Goal: Task Accomplishment & Management: Complete application form

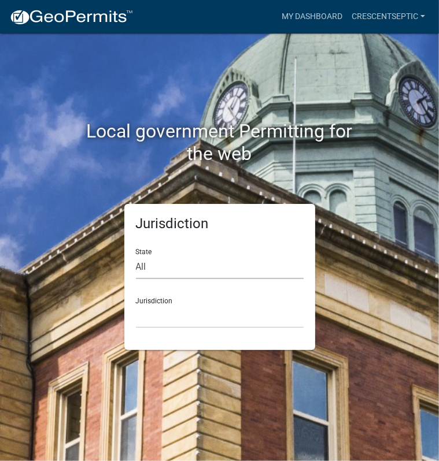
click at [148, 265] on select "All Colorado Georgia Indiana Iowa Kansas Minnesota Ohio South Carolina Wisconsin" at bounding box center [220, 267] width 168 height 24
select select "Minnesota"
click at [136, 255] on select "All Colorado Georgia Indiana Iowa Kansas Minnesota Ohio South Carolina Wisconsin" at bounding box center [220, 267] width 168 height 24
click at [164, 320] on select "Becker County, Minnesota Benton County, Minnesota Carlton County, Minnesota Cit…" at bounding box center [220, 317] width 168 height 24
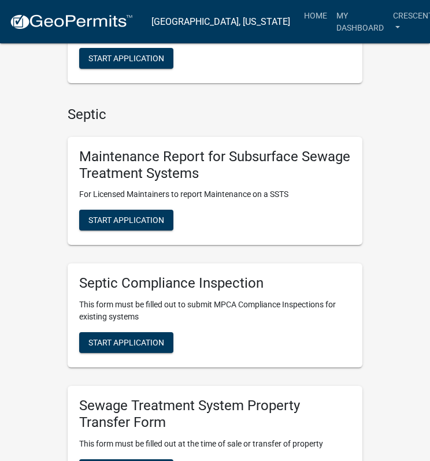
scroll to position [925, 0]
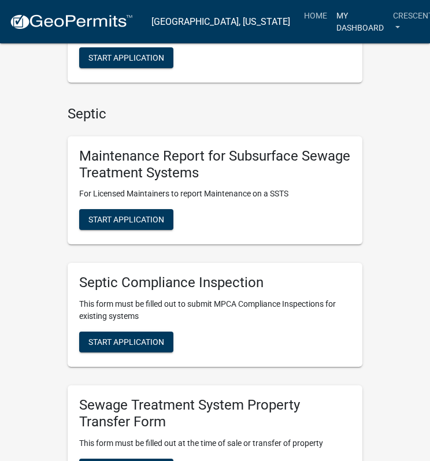
click at [347, 27] on link "My Dashboard" at bounding box center [360, 22] width 57 height 34
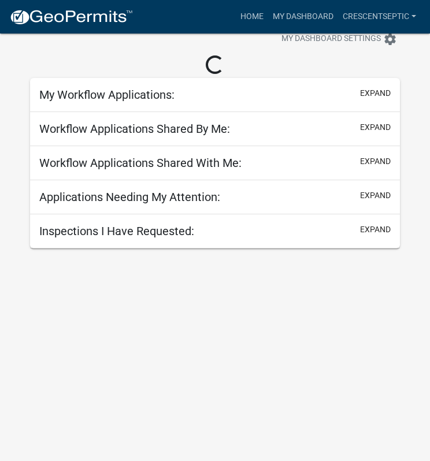
scroll to position [34, 0]
select select "3: 100"
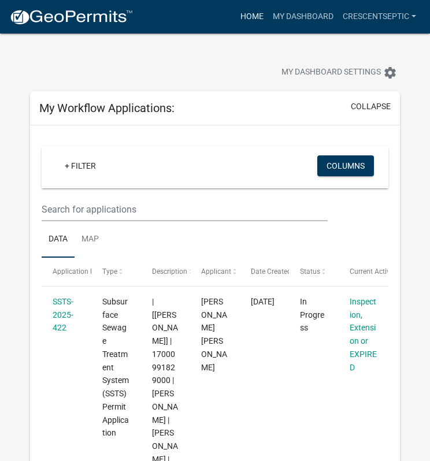
click at [248, 14] on link "Home" at bounding box center [252, 17] width 32 height 22
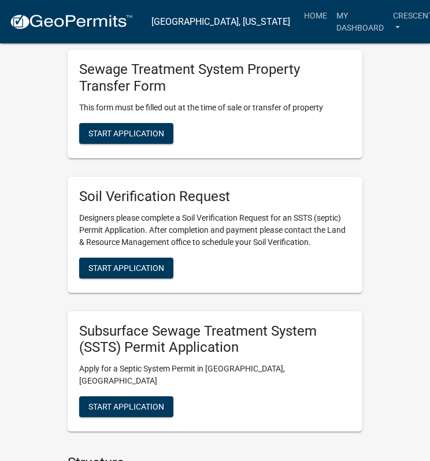
scroll to position [1387, 0]
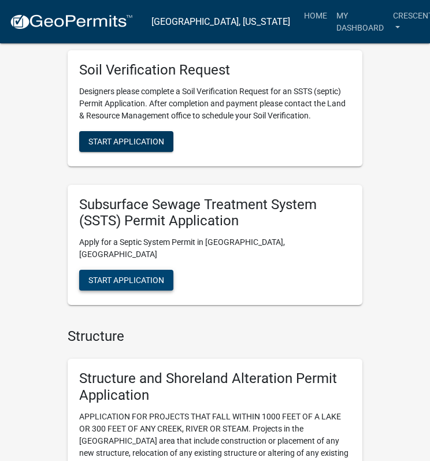
click at [163, 283] on span "Start Application" at bounding box center [126, 280] width 76 height 9
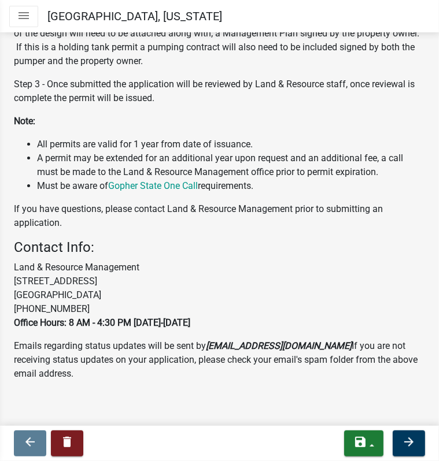
scroll to position [387, 0]
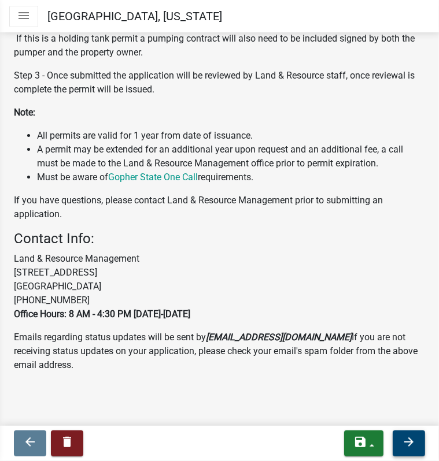
click at [398, 436] on button "arrow_forward" at bounding box center [408, 444] width 32 height 26
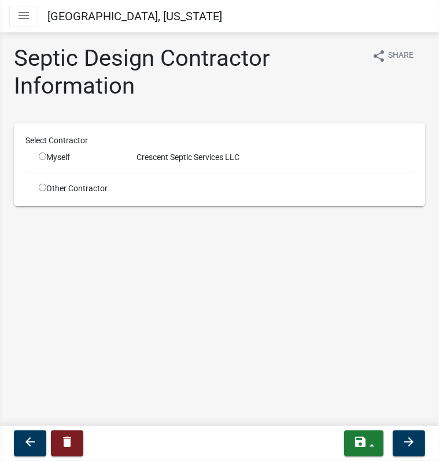
click at [42, 155] on input "radio" at bounding box center [43, 157] width 8 height 8
radio input "true"
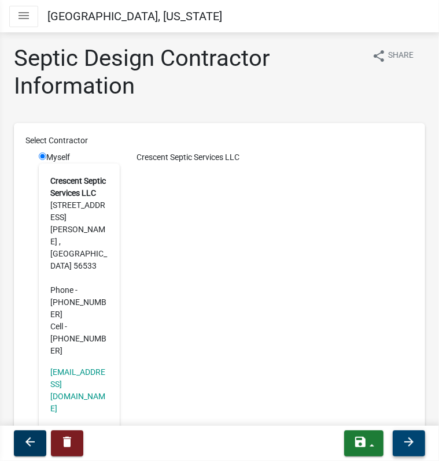
click at [403, 440] on icon "arrow_forward" at bounding box center [409, 442] width 14 height 14
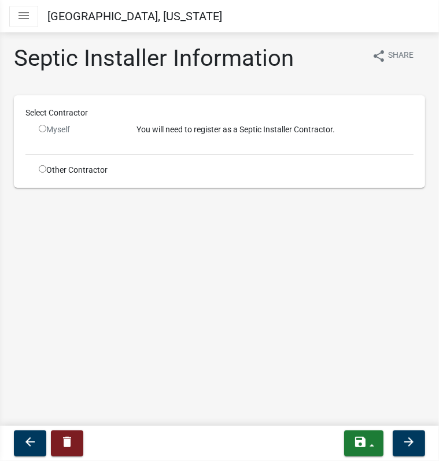
click at [42, 169] on input "radio" at bounding box center [43, 169] width 8 height 8
radio input "true"
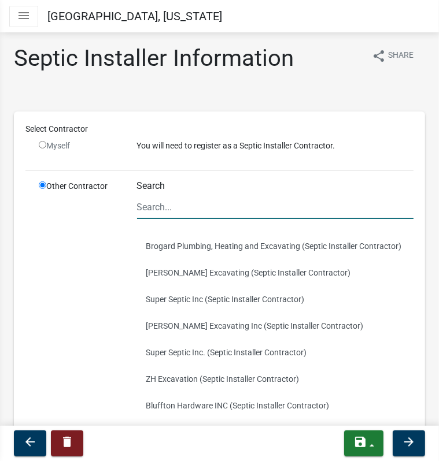
click at [157, 209] on input "Search" at bounding box center [275, 207] width 277 height 24
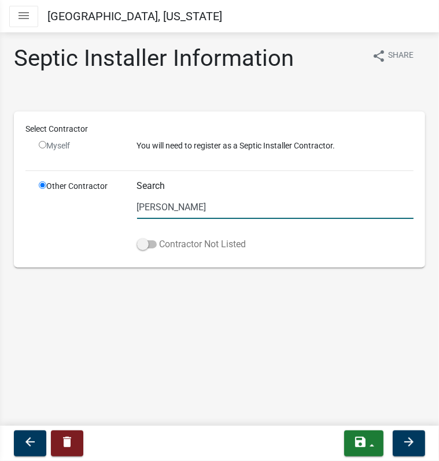
type input "stenger"
click at [150, 246] on span at bounding box center [147, 244] width 20 height 8
click at [160, 238] on input "Contractor Not Listed" at bounding box center [160, 238] width 0 height 0
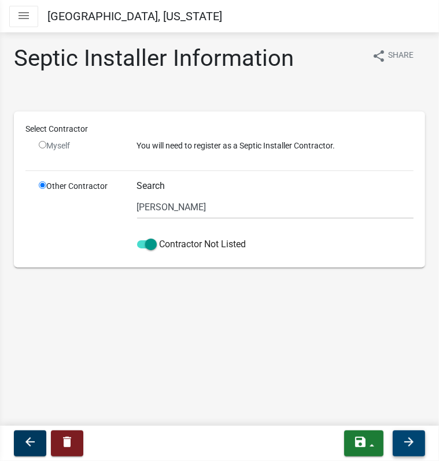
click at [402, 446] on icon "arrow_forward" at bounding box center [409, 442] width 14 height 14
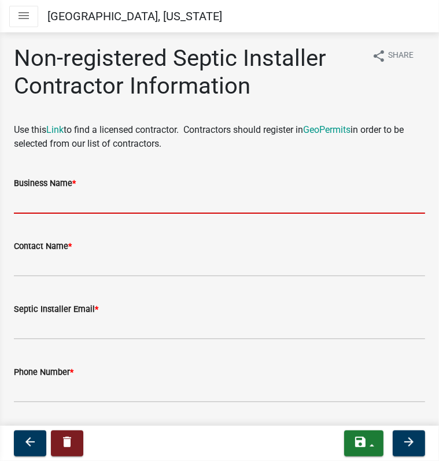
click at [145, 201] on input "Business Name *" at bounding box center [219, 202] width 411 height 24
paste input "Stenger Excavating LLC"
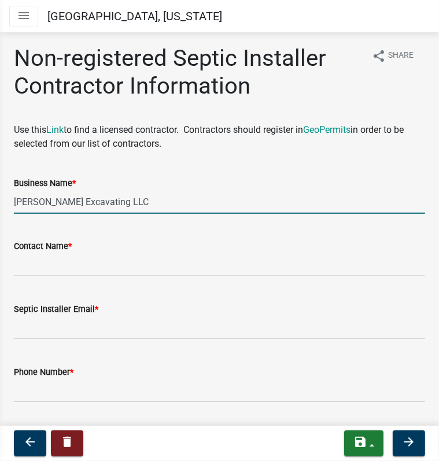
type input "Stenger Excavating LLC"
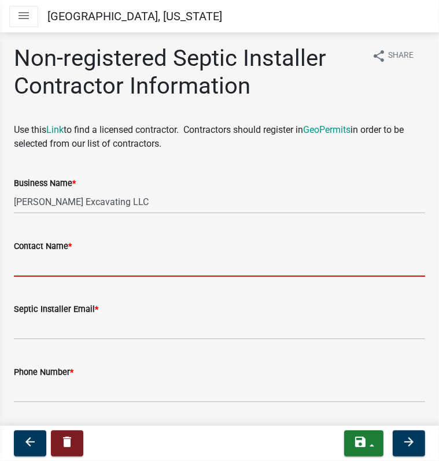
click at [148, 266] on input "Contact Name *" at bounding box center [219, 265] width 411 height 24
paste input "Timothy L Stenger"
type input "Timothy L Stenger"
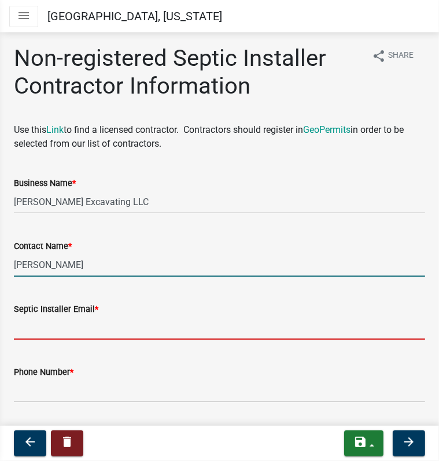
click at [67, 324] on input "Septic Installer Email *" at bounding box center [219, 328] width 411 height 24
paste input "timstenger56@icloud.com"
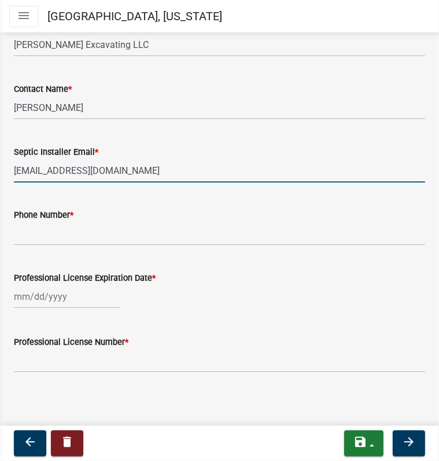
scroll to position [158, 0]
type input "timstenger56@icloud.com"
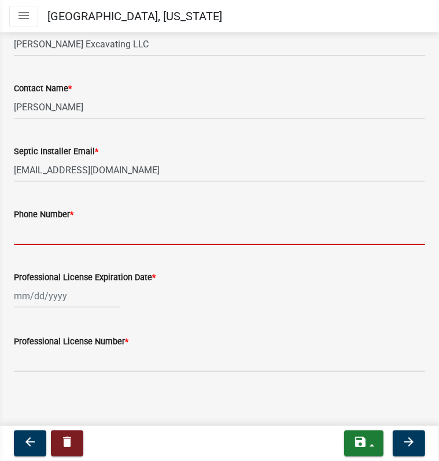
click at [69, 235] on input "Phone Number *" at bounding box center [219, 233] width 411 height 24
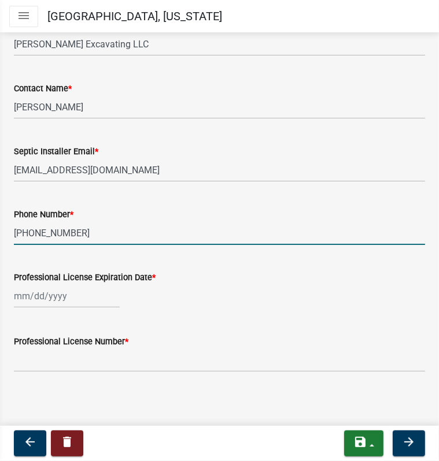
type input "218-847-2912"
click at [36, 299] on div at bounding box center [67, 296] width 106 height 24
select select "9"
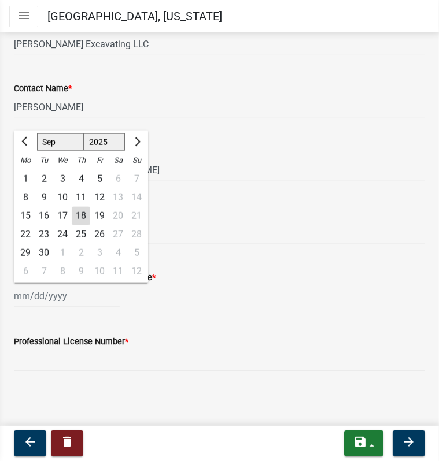
click at [113, 139] on select "1525 1526 1527 1528 1529 1530 1531 1532 1533 1534 1535 1536 1537 1538 1539 1540…" at bounding box center [105, 142] width 42 height 17
select select "2026"
click at [84, 134] on select "1525 1526 1527 1528 1529 1530 1531 1532 1533 1534 1535 1536 1537 1538 1539 1540…" at bounding box center [105, 142] width 42 height 17
click at [23, 146] on button "Previous month" at bounding box center [25, 142] width 14 height 18
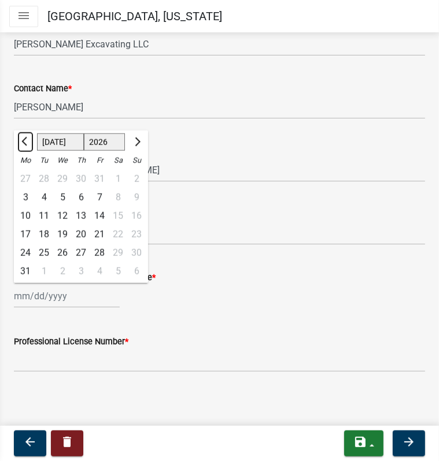
click at [23, 146] on button "Previous month" at bounding box center [25, 142] width 14 height 18
select select "3"
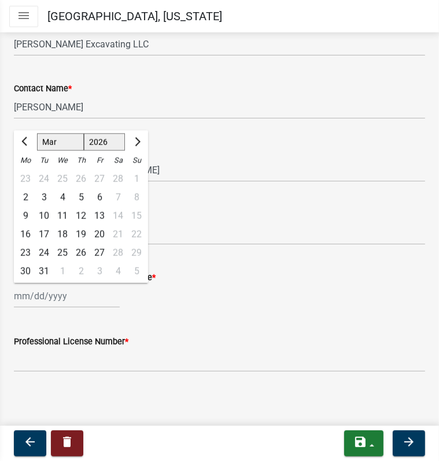
click at [104, 216] on div "13" at bounding box center [99, 216] width 18 height 18
type input "03/13/2026"
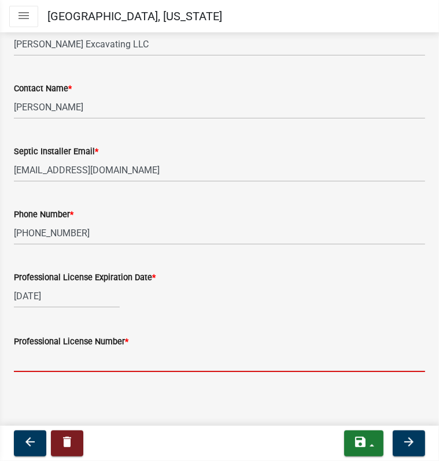
click at [84, 360] on input "Professional License Number *" at bounding box center [219, 361] width 411 height 24
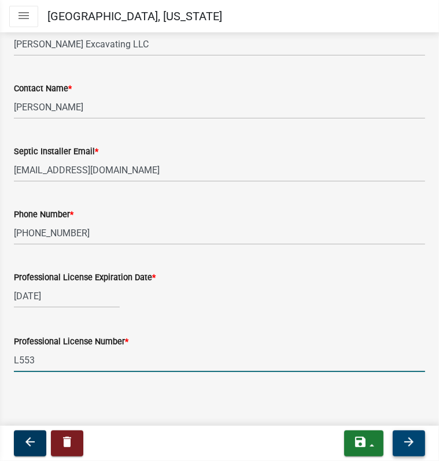
type input "L553"
click at [402, 438] on icon "arrow_forward" at bounding box center [409, 442] width 14 height 14
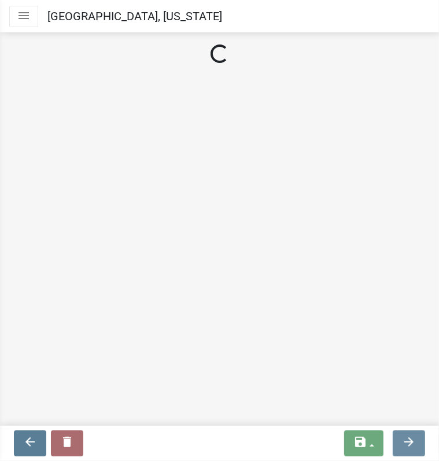
scroll to position [0, 0]
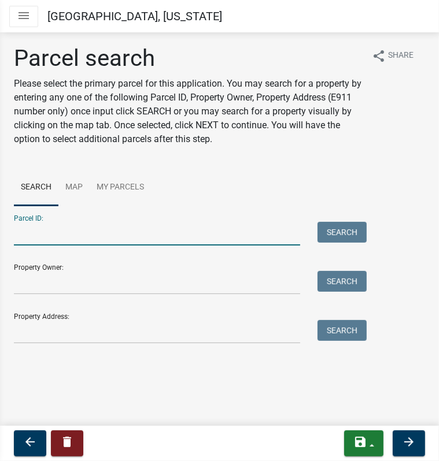
click at [137, 227] on input "Parcel ID:" at bounding box center [157, 234] width 286 height 24
paste input "20000020008018"
type input "20000020008018"
click at [335, 229] on button "Search" at bounding box center [341, 232] width 49 height 21
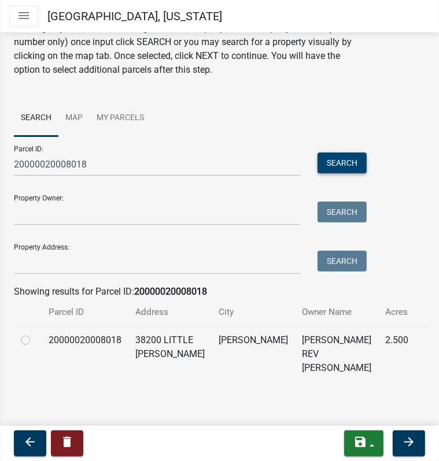
scroll to position [69, 0]
click at [35, 334] on label at bounding box center [35, 334] width 0 height 0
click at [35, 340] on input "radio" at bounding box center [39, 338] width 8 height 8
radio input "true"
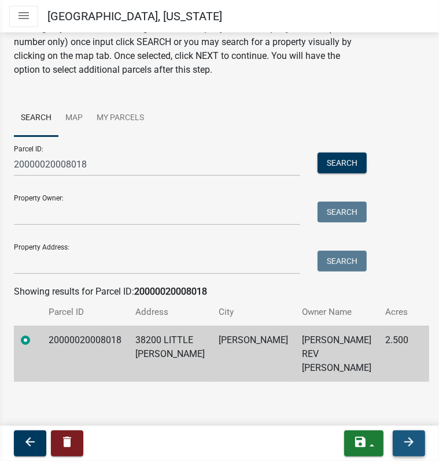
click at [405, 445] on icon "arrow_forward" at bounding box center [409, 442] width 14 height 14
click at [413, 440] on icon "arrow_forward" at bounding box center [409, 442] width 14 height 14
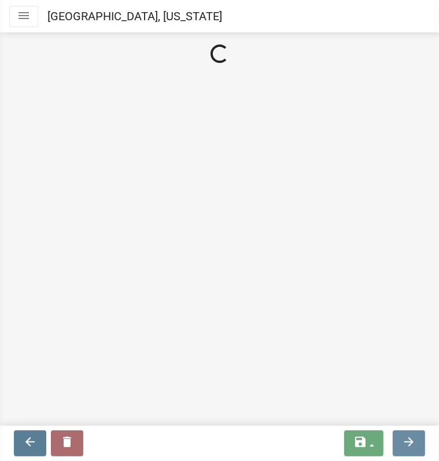
scroll to position [0, 0]
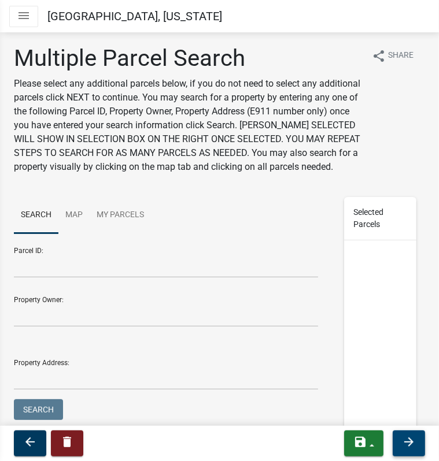
click at [409, 447] on icon "arrow_forward" at bounding box center [409, 442] width 14 height 14
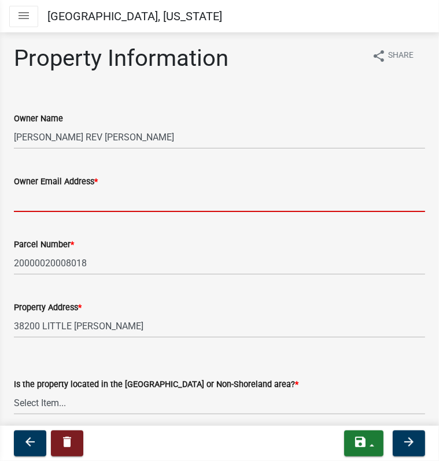
click at [67, 202] on input "Owner Email Address *" at bounding box center [219, 200] width 411 height 24
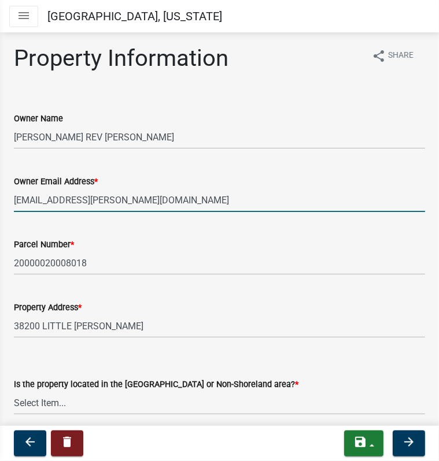
type input "mickfarms@arvig.net"
click at [162, 405] on select "Select Item... Shoreland Non-Shoreland" at bounding box center [219, 403] width 411 height 24
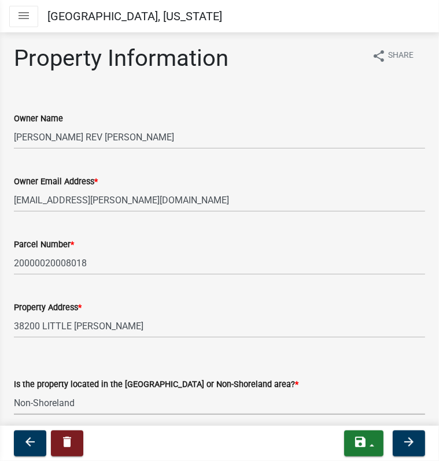
click at [14, 391] on select "Select Item... Shoreland Non-Shoreland" at bounding box center [219, 403] width 411 height 24
select select "5ed11e82-653f-4fcc-a472-8d95af57556c"
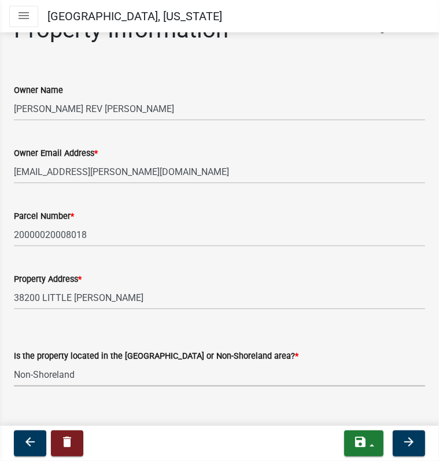
scroll to position [44, 0]
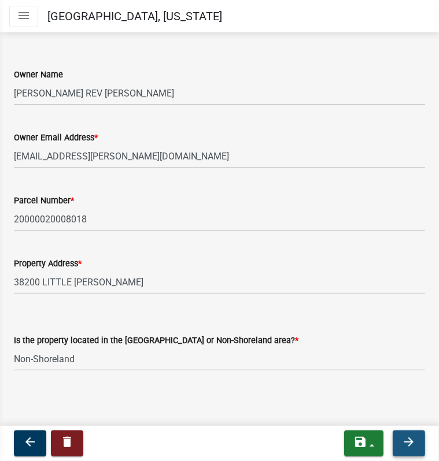
click at [402, 440] on icon "arrow_forward" at bounding box center [409, 442] width 14 height 14
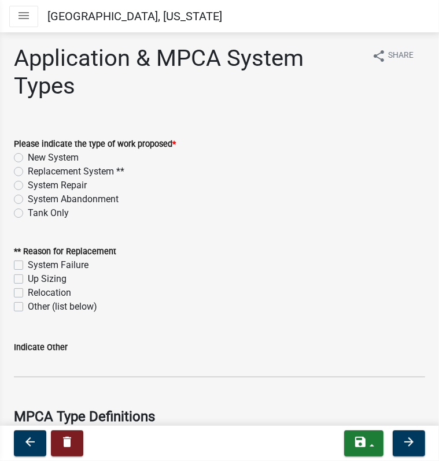
click at [28, 155] on label "New System" at bounding box center [53, 158] width 51 height 14
click at [28, 155] on input "New System" at bounding box center [32, 155] width 8 height 8
radio input "true"
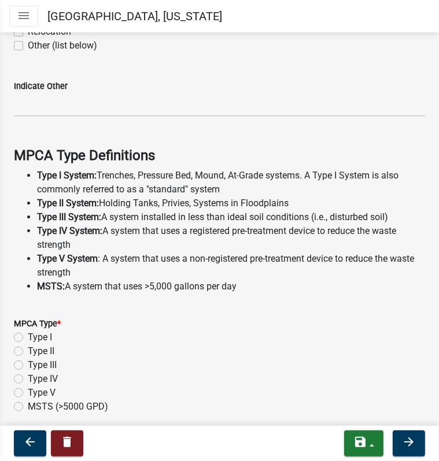
scroll to position [289, 0]
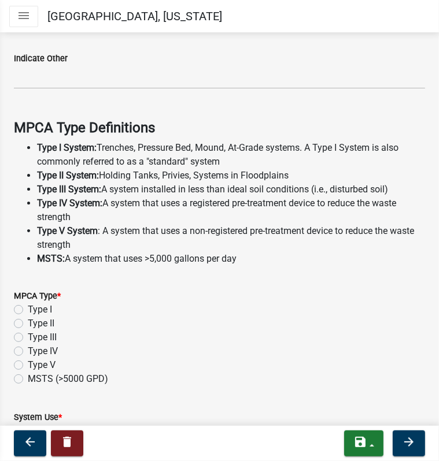
click at [28, 321] on label "Type II" at bounding box center [41, 324] width 27 height 14
click at [28, 321] on input "Type II" at bounding box center [32, 321] width 8 height 8
radio input "true"
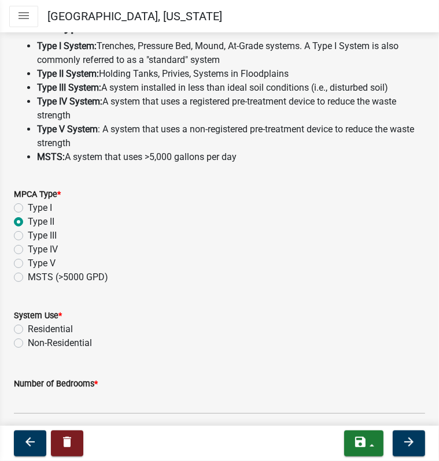
scroll to position [495, 0]
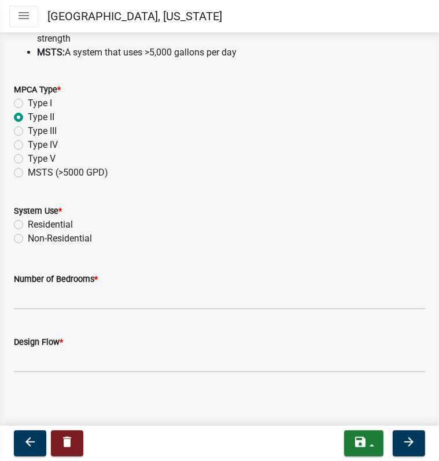
click at [28, 220] on label "Residential" at bounding box center [50, 225] width 45 height 14
click at [28, 220] on input "Residential" at bounding box center [32, 222] width 8 height 8
radio input "true"
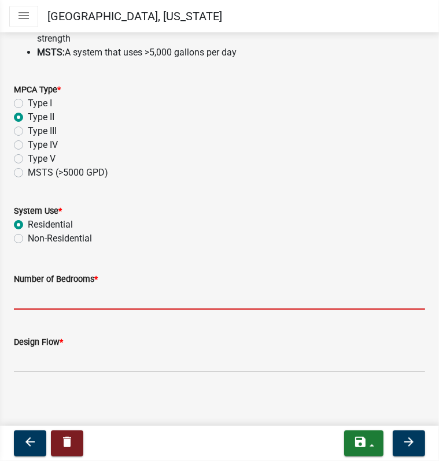
click at [35, 295] on input "Number of Bedrooms *" at bounding box center [219, 298] width 411 height 24
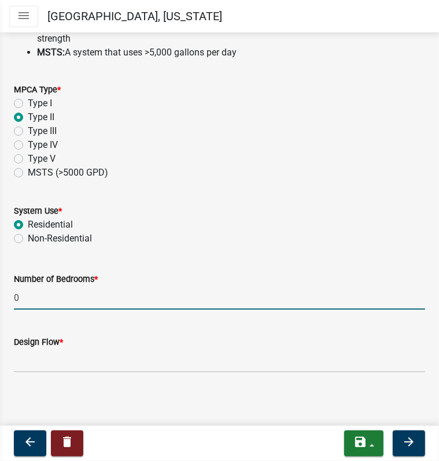
type input "0"
click at [51, 361] on input "Design Flow *" at bounding box center [219, 361] width 411 height 24
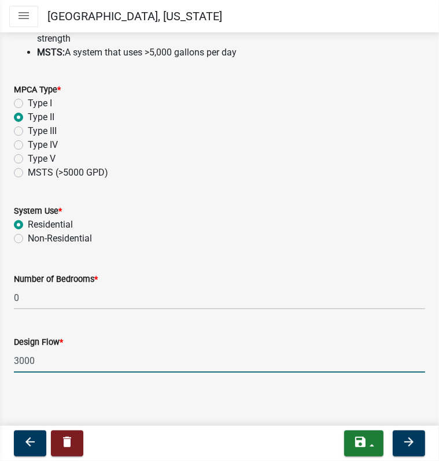
type input "300"
click at [407, 435] on icon "arrow_forward" at bounding box center [409, 442] width 14 height 14
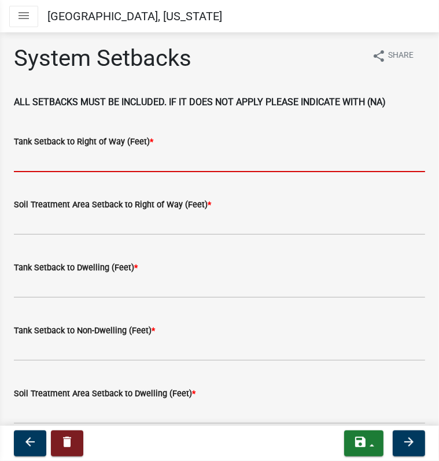
click at [105, 157] on input "Tank Setback to Right of Way (Feet) *" at bounding box center [219, 161] width 411 height 24
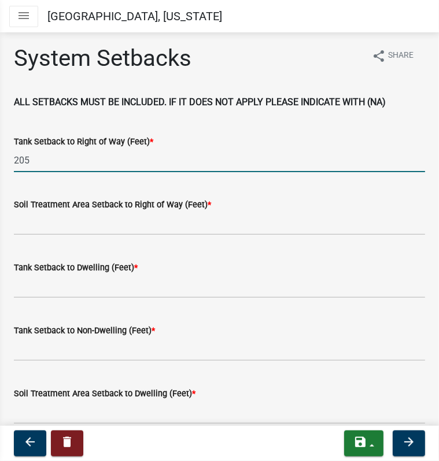
type input "205"
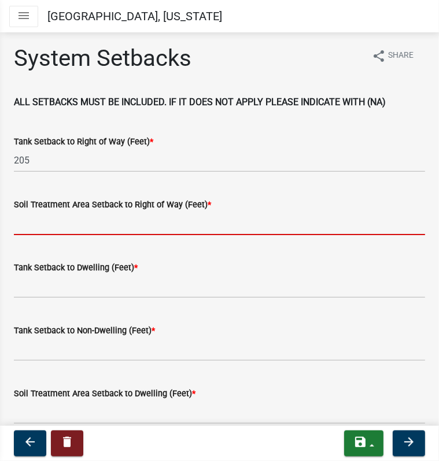
click at [56, 223] on input "Soil Treatment Area Setback to Right of Way (Feet) *" at bounding box center [219, 224] width 411 height 24
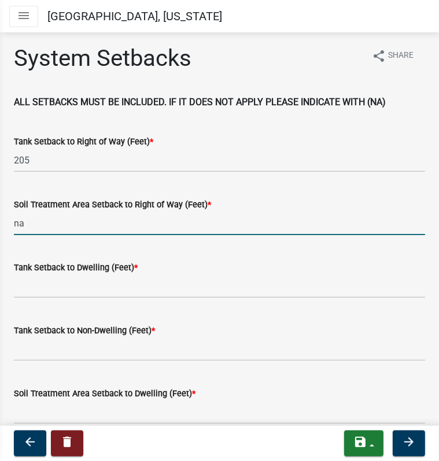
type input "na"
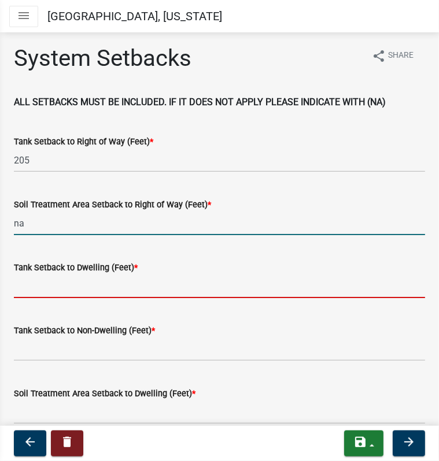
click at [39, 286] on input "Tank Setback to Dwelling (Feet) *" at bounding box center [219, 287] width 411 height 24
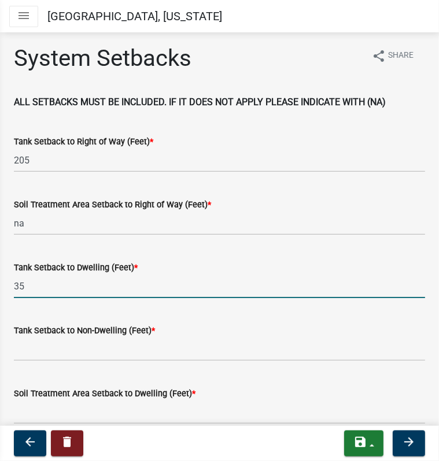
drag, startPoint x: 25, startPoint y: 283, endPoint x: 3, endPoint y: 284, distance: 22.0
type input "na"
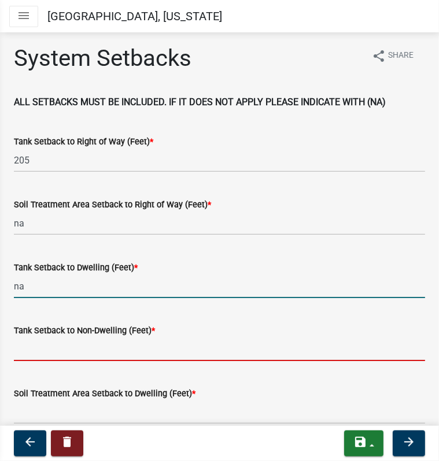
click at [30, 350] on input "Tank Setback to Non-Dwelling (Feet) *" at bounding box center [219, 350] width 411 height 24
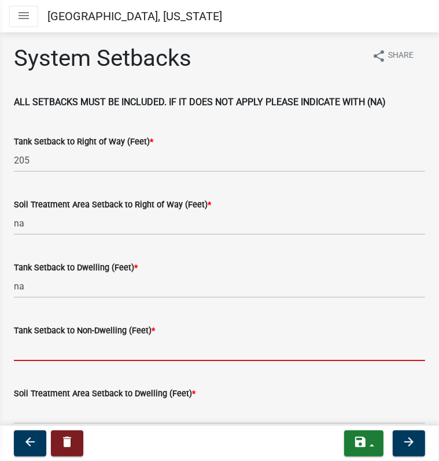
type input "n"
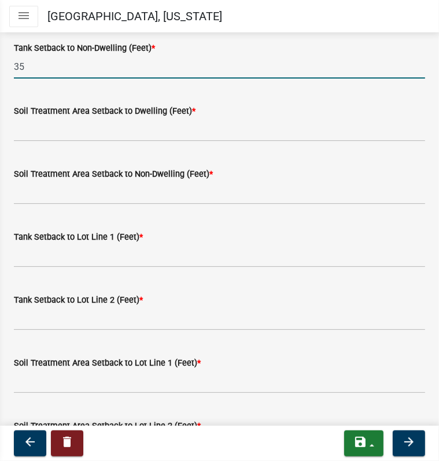
scroll to position [231, 0]
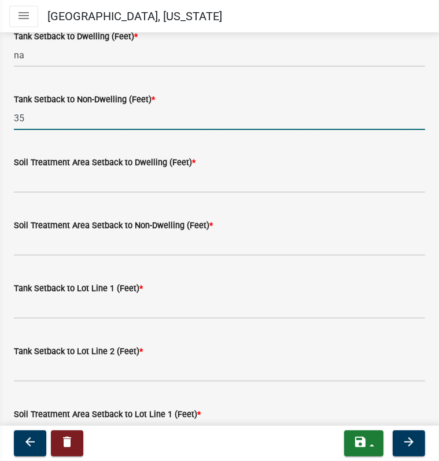
type input "35"
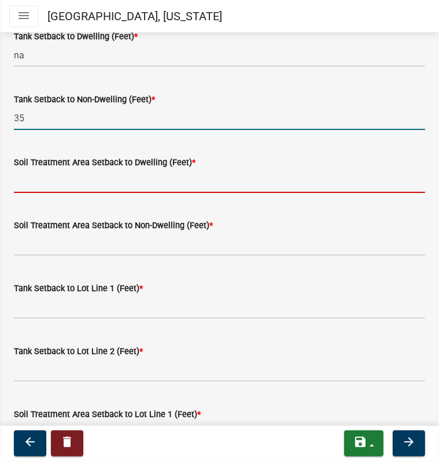
click at [63, 176] on input "Soil Treatment Area Setback to Dwelling (Feet) *" at bounding box center [219, 181] width 411 height 24
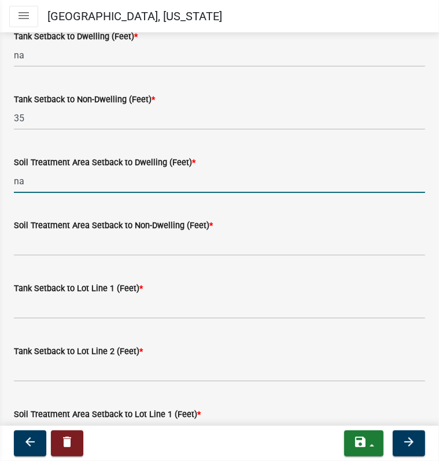
type input "na"
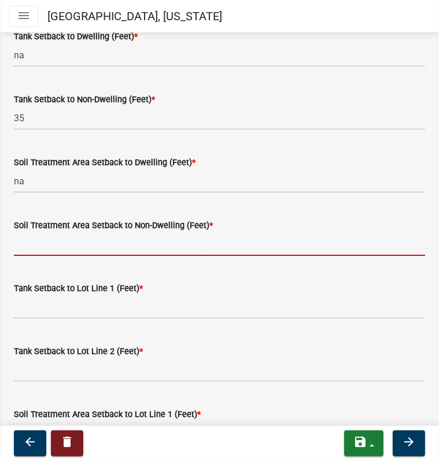
click at [56, 243] on input "Soil Treatment Area Setback to Non-Dwelling (Feet) *" at bounding box center [219, 244] width 411 height 24
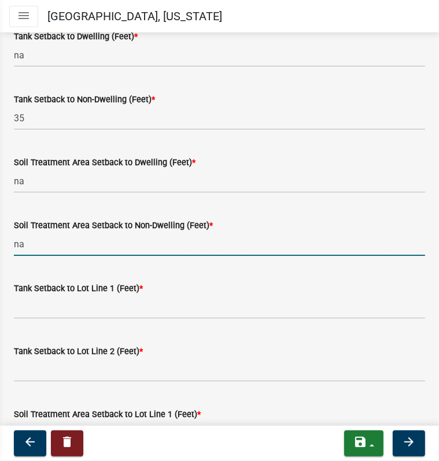
type input "na"
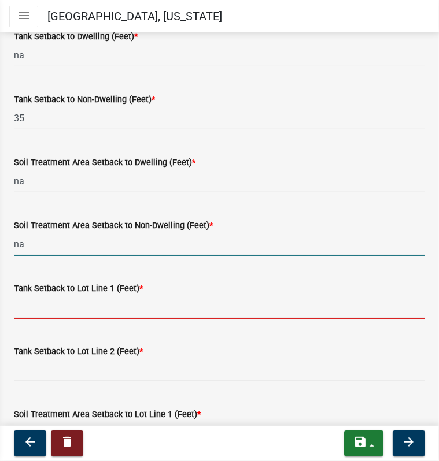
click at [42, 303] on input "Tank Setback to Lot Line 1 (Feet) *" at bounding box center [219, 307] width 411 height 24
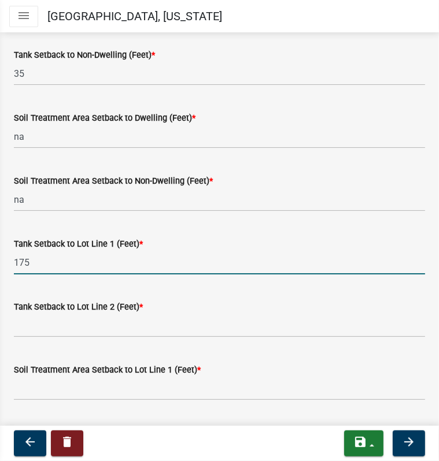
scroll to position [347, 0]
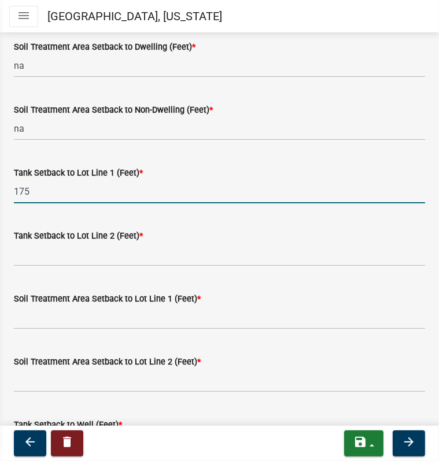
type input "175"
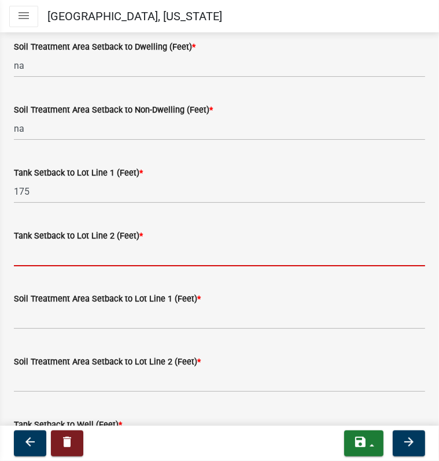
click at [50, 256] on input "Tank Setback to Lot Line 2 (Feet) *" at bounding box center [219, 255] width 411 height 24
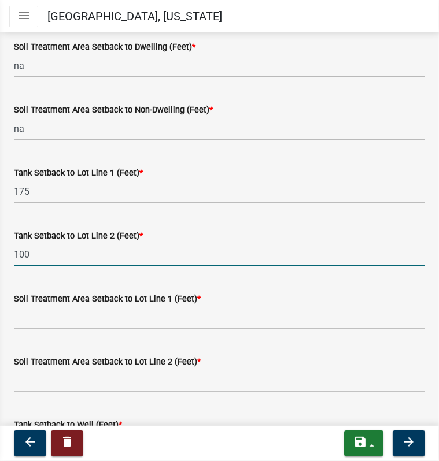
type input "100"
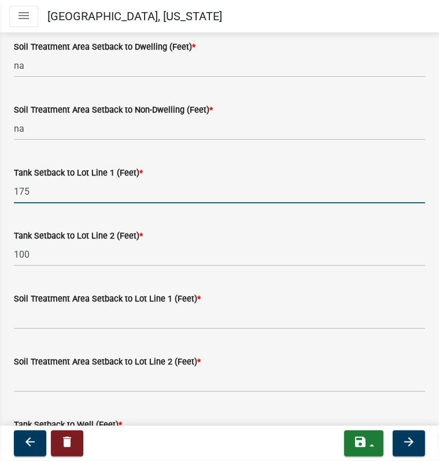
drag, startPoint x: 24, startPoint y: 190, endPoint x: -3, endPoint y: 190, distance: 27.2
click at [0, 190] on html "Internet Explorer does NOT work with GeoPermits. Get a new browser for more sec…" at bounding box center [219, 230] width 439 height 461
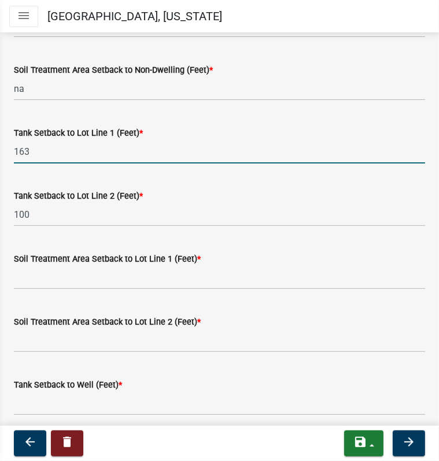
scroll to position [462, 0]
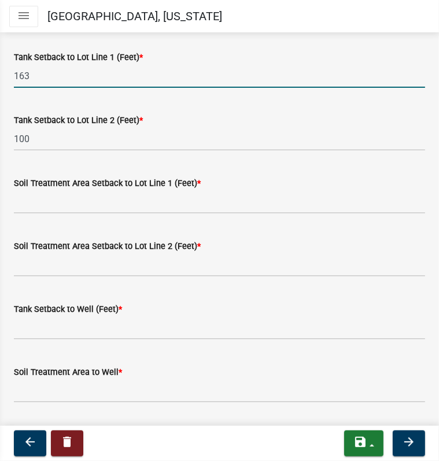
type input "163"
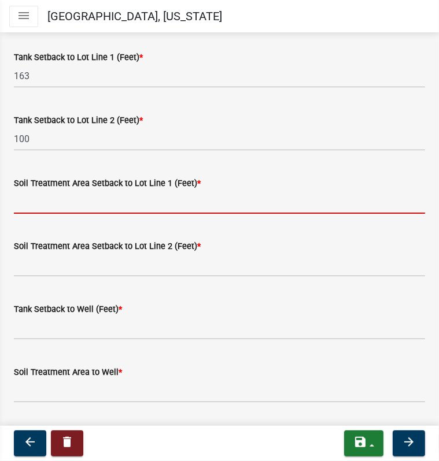
click at [32, 199] on input "Soil Treatment Area Setback to Lot Line 1 (Feet) *" at bounding box center [219, 202] width 411 height 24
type input "na"
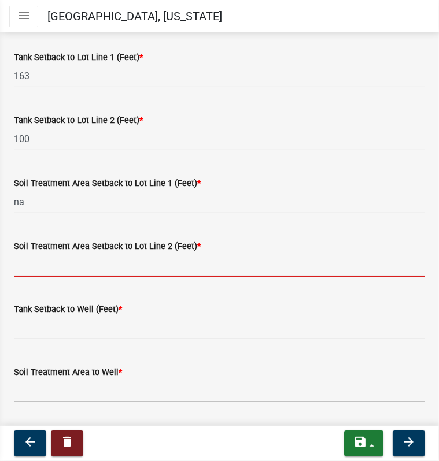
click at [34, 261] on input "Soil Treatment Area Setback to Lot Line 2 (Feet) *" at bounding box center [219, 265] width 411 height 24
type input "na"
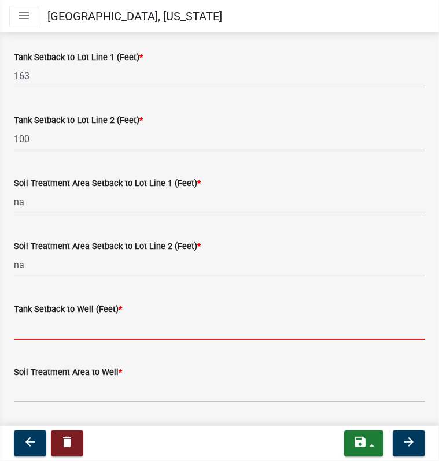
click at [32, 330] on input "Tank Setback to Well (Feet) *" at bounding box center [219, 328] width 411 height 24
type input "no well yet"
drag, startPoint x: 65, startPoint y: 325, endPoint x: -3, endPoint y: 323, distance: 67.7
click at [0, 323] on html "Internet Explorer does NOT work with GeoPermits. Get a new browser for more sec…" at bounding box center [219, 230] width 439 height 461
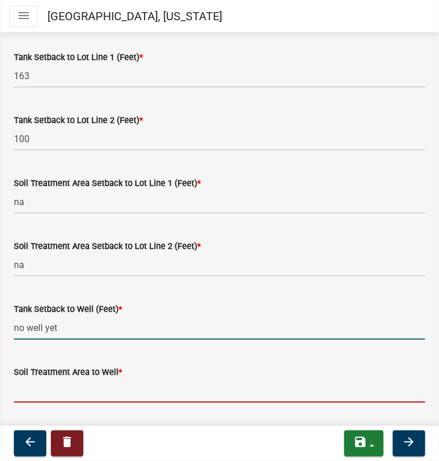
click at [16, 388] on input "Soil Treatment Area to Well *" at bounding box center [219, 391] width 411 height 24
click at [23, 390] on input "Soil Treatment Area to Well *" at bounding box center [219, 391] width 411 height 24
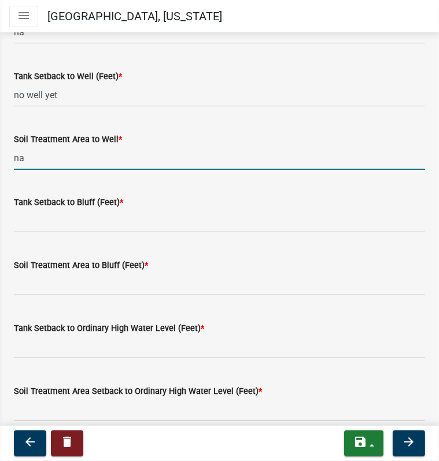
scroll to position [751, 0]
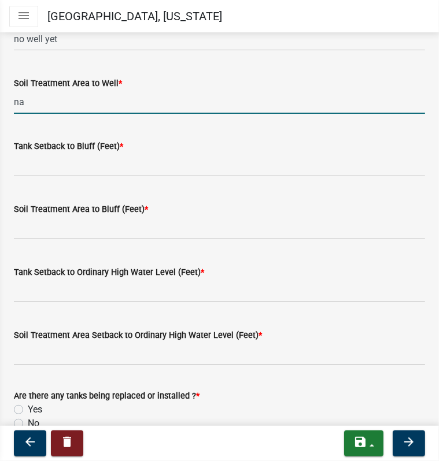
type input "na"
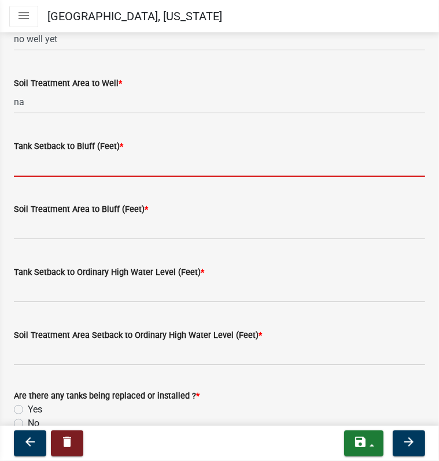
click at [43, 169] on input "Tank Setback to Bluff (Feet) *" at bounding box center [219, 165] width 411 height 24
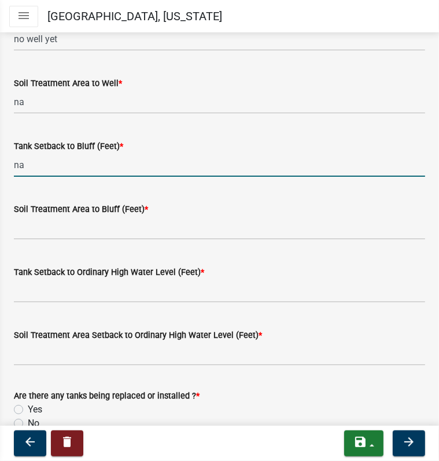
type input "na"
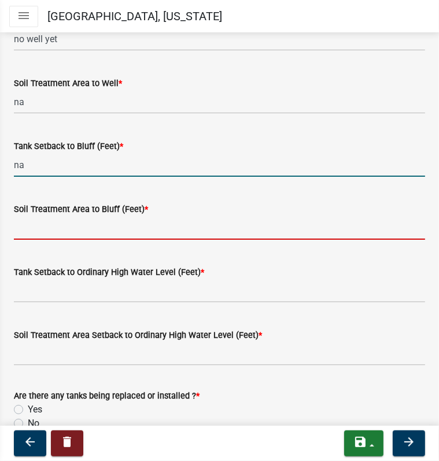
click at [43, 223] on input "Soil Treatment Area to Bluff (Feet) *" at bounding box center [219, 228] width 411 height 24
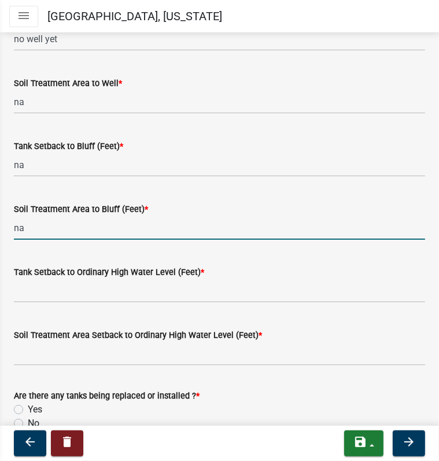
type input "na"
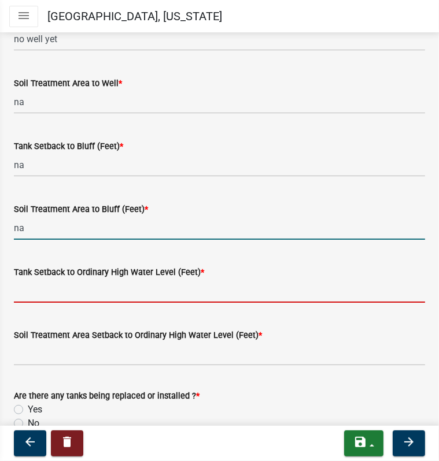
click at [38, 291] on input "Tank Setback to Ordinary High Water Level (Feet) *" at bounding box center [219, 291] width 411 height 24
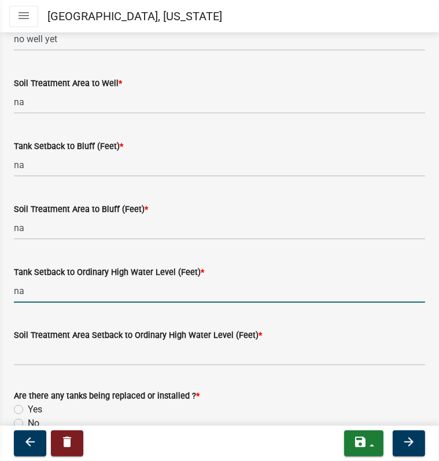
type input "na"
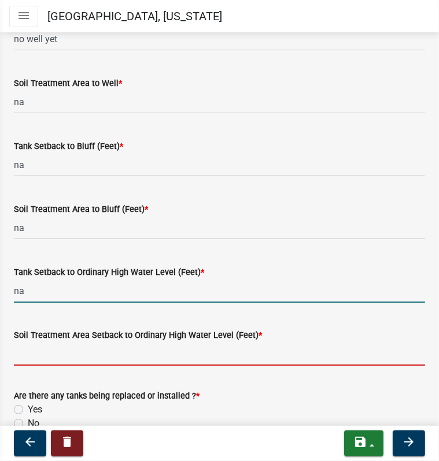
click at [30, 349] on input "Soil Treatment Area Setback to Ordinary High Water Level (Feet) *" at bounding box center [219, 354] width 411 height 24
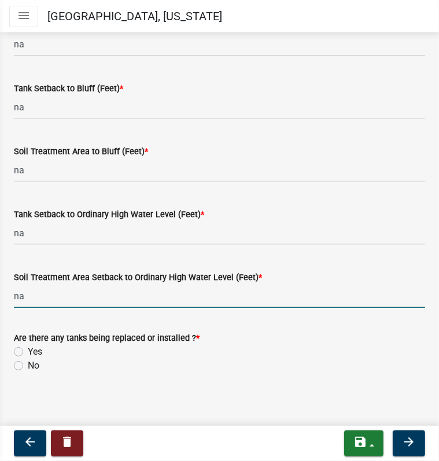
scroll to position [811, 0]
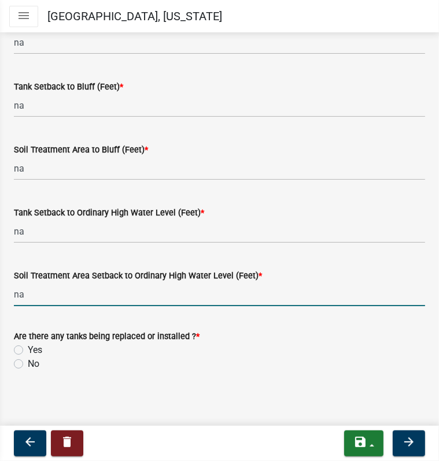
type input "na"
click at [28, 348] on label "Yes" at bounding box center [35, 350] width 14 height 14
click at [28, 348] on input "Yes" at bounding box center [32, 347] width 8 height 8
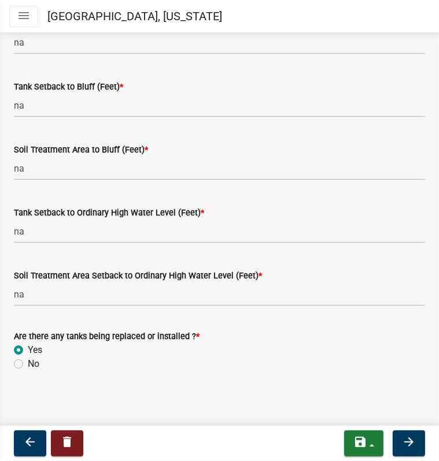
radio input "true"
click at [412, 442] on icon "arrow_forward" at bounding box center [409, 442] width 14 height 14
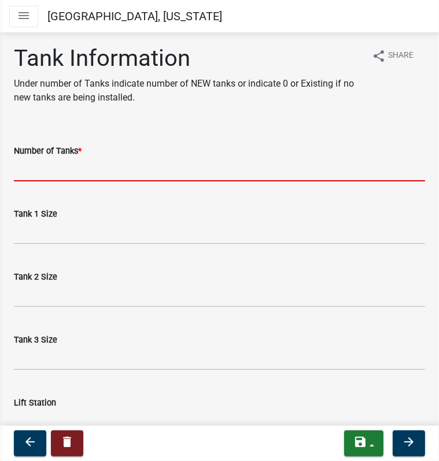
click at [49, 173] on input "Number of Tanks *" at bounding box center [219, 170] width 411 height 24
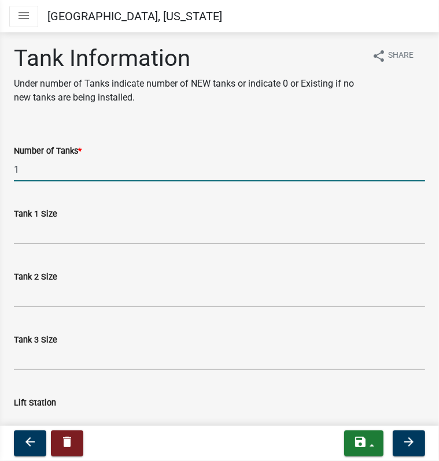
type input "1"
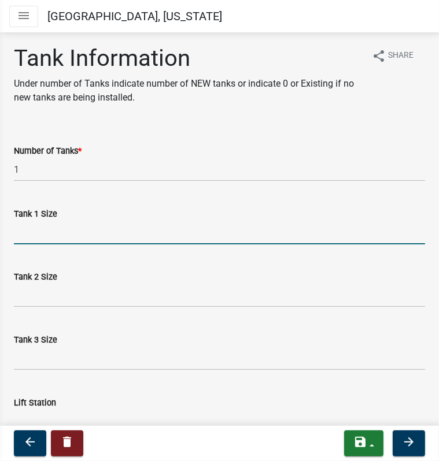
click at [31, 232] on input "Tank 1 Size" at bounding box center [219, 233] width 411 height 24
type input "1500"
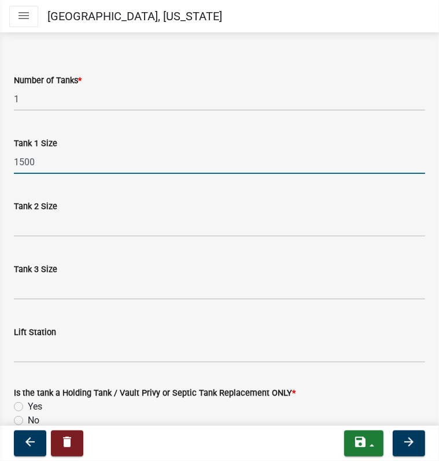
scroll to position [127, 0]
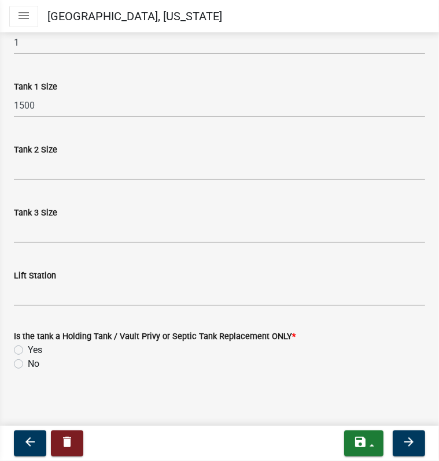
click at [28, 351] on label "Yes" at bounding box center [35, 350] width 14 height 14
click at [28, 351] on input "Yes" at bounding box center [32, 347] width 8 height 8
radio input "true"
click at [399, 438] on button "arrow_forward" at bounding box center [408, 444] width 32 height 26
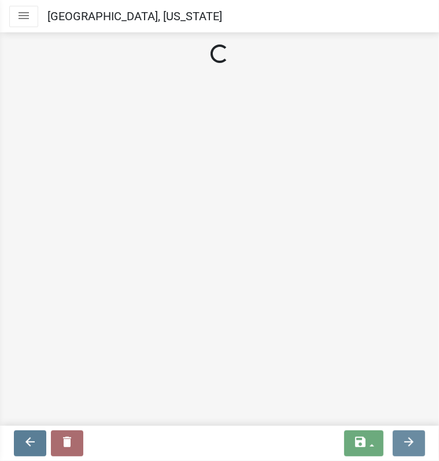
scroll to position [0, 0]
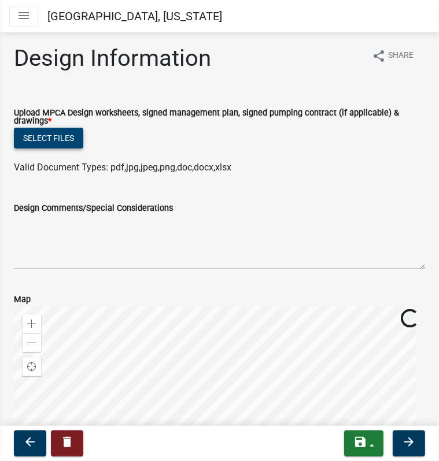
click at [58, 143] on button "Select files" at bounding box center [48, 138] width 69 height 21
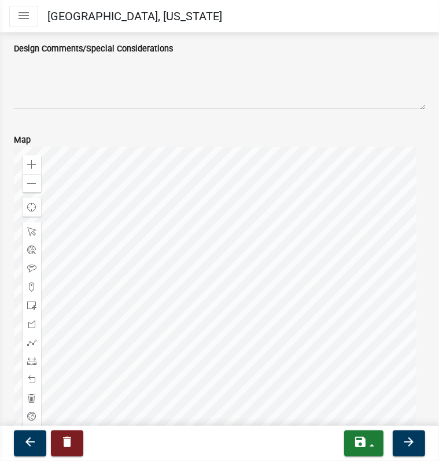
scroll to position [267, 0]
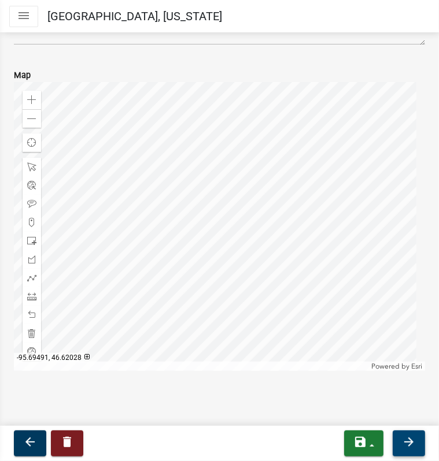
click at [409, 444] on icon "arrow_forward" at bounding box center [409, 442] width 14 height 14
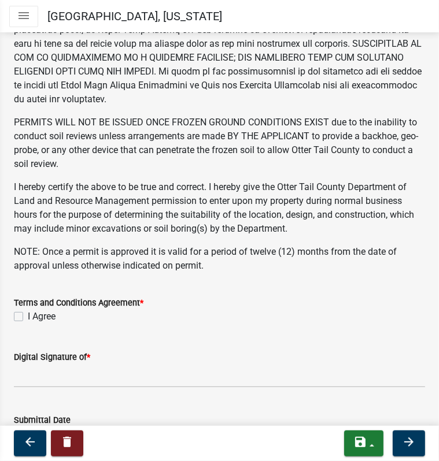
scroll to position [347, 0]
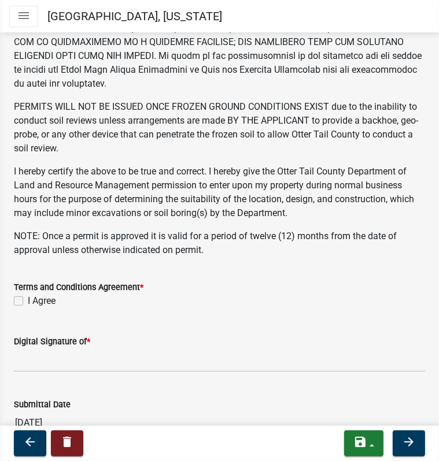
click at [28, 301] on label "I Agree" at bounding box center [42, 301] width 28 height 14
click at [28, 301] on input "I Agree" at bounding box center [32, 298] width 8 height 8
checkbox input "true"
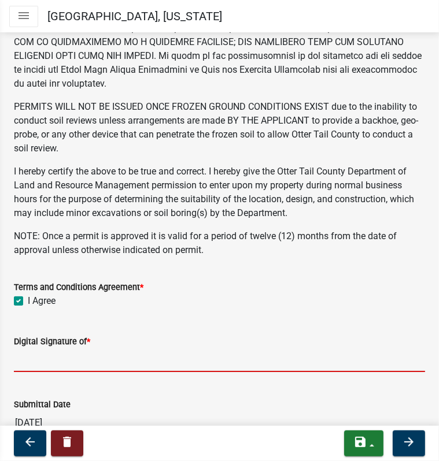
click at [62, 361] on input "Digital Signature of *" at bounding box center [219, 361] width 411 height 24
type input "[PERSON_NAME] [PERSON_NAME]"
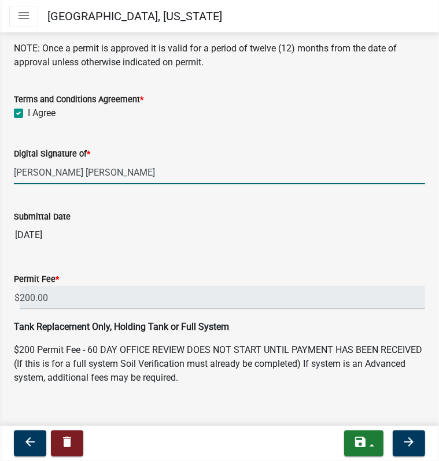
scroll to position [547, 0]
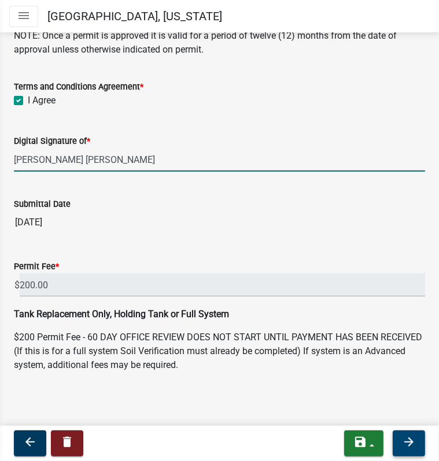
click at [407, 443] on icon "arrow_forward" at bounding box center [409, 442] width 14 height 14
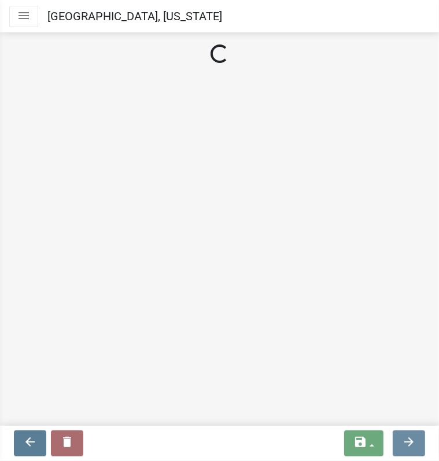
scroll to position [0, 0]
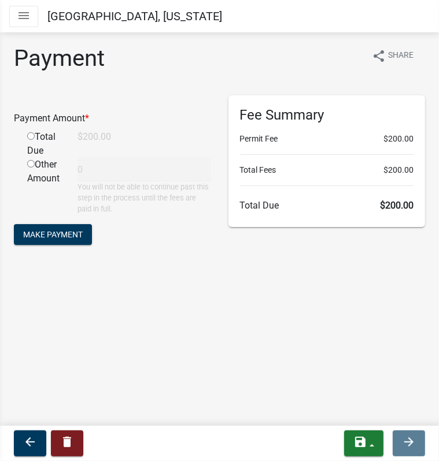
click at [32, 135] on input "radio" at bounding box center [31, 136] width 8 height 8
radio input "true"
type input "200"
click at [53, 234] on span "Make Payment" at bounding box center [53, 233] width 60 height 9
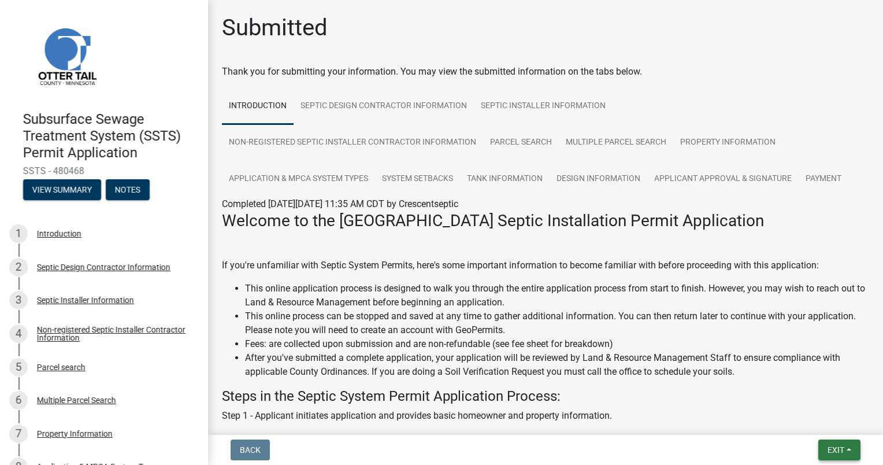
click at [438, 453] on span "Exit" at bounding box center [836, 449] width 17 height 9
click at [438, 422] on button "Save & Exit" at bounding box center [815, 420] width 92 height 28
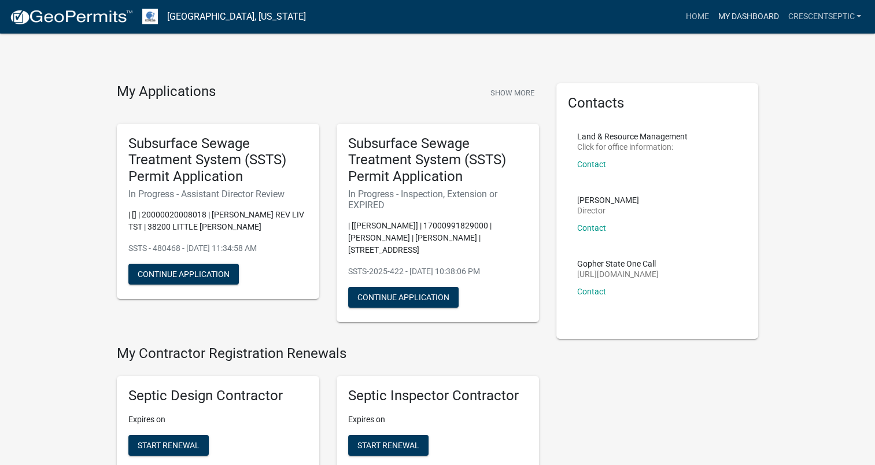
click at [438, 19] on link "My Dashboard" at bounding box center [748, 17] width 70 height 22
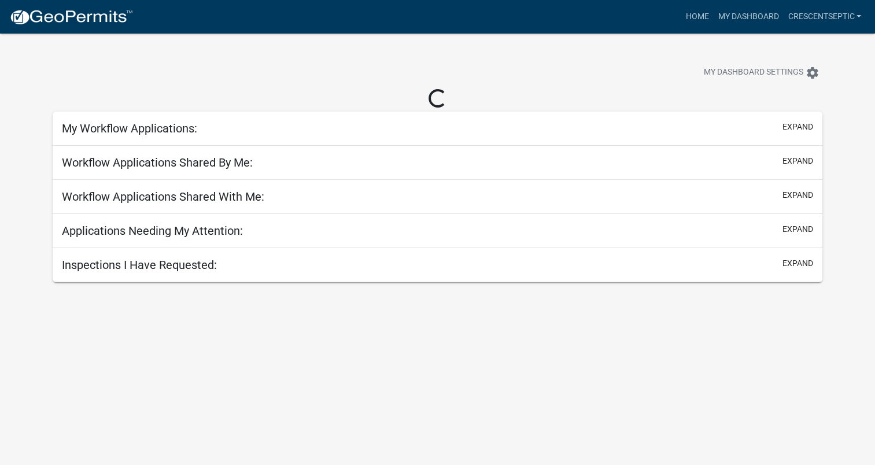
select select "3: 100"
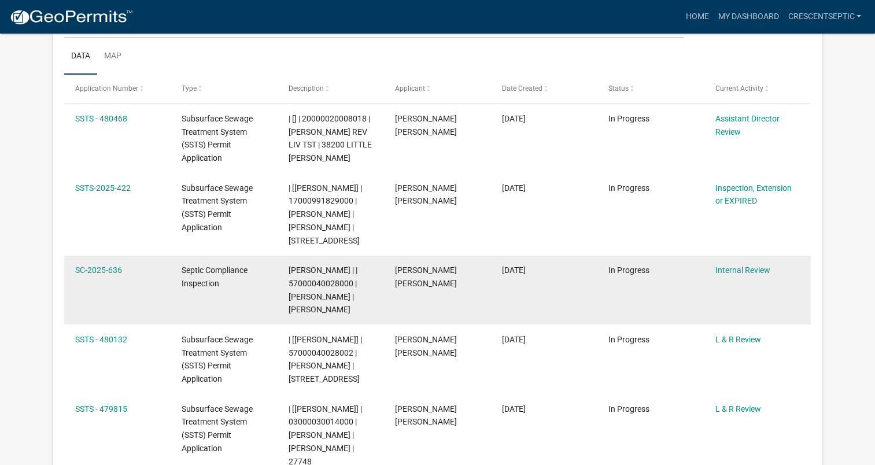
scroll to position [211, 0]
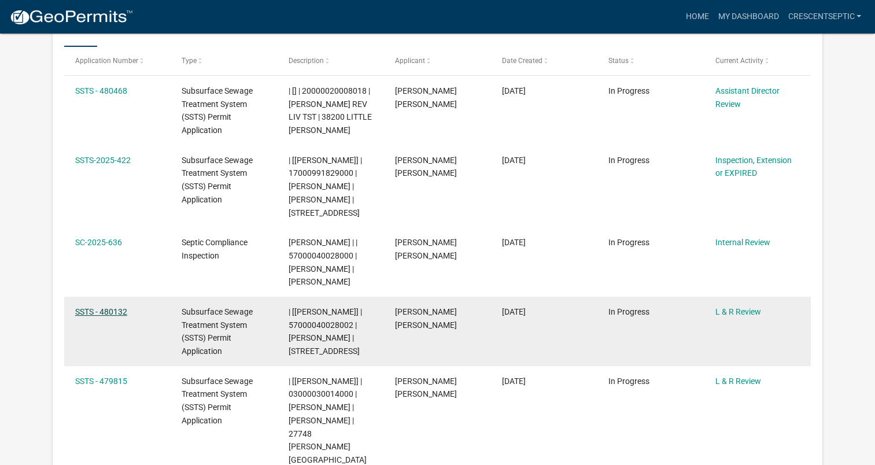
click at [108, 310] on link "SSTS - 480132" at bounding box center [101, 311] width 52 height 9
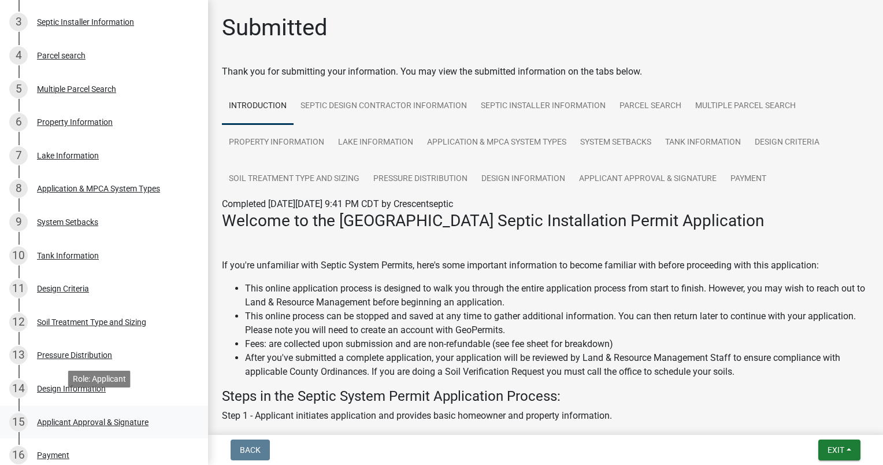
scroll to position [289, 0]
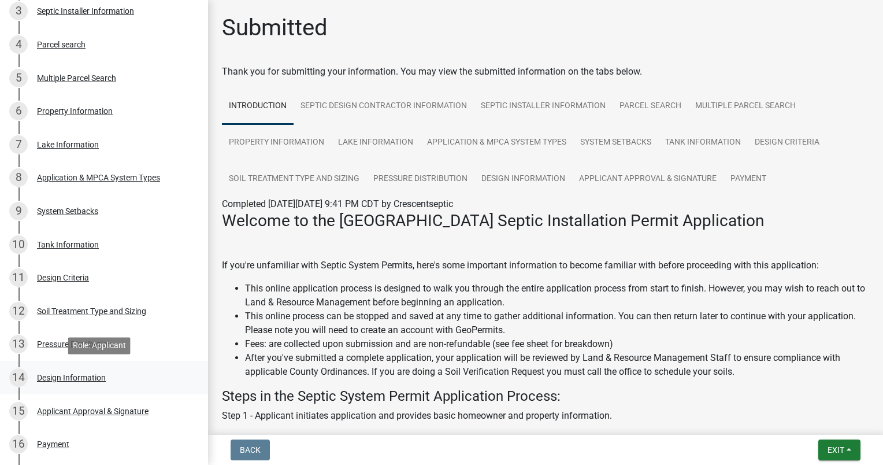
click at [64, 379] on div "Design Information" at bounding box center [71, 377] width 69 height 8
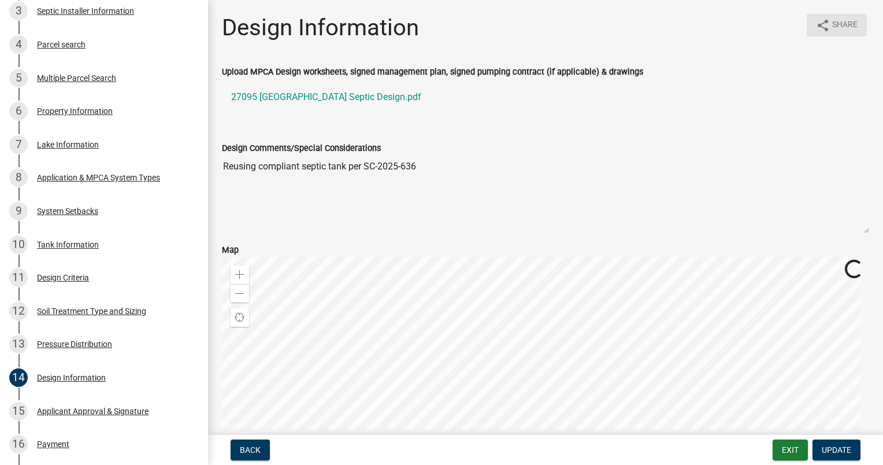
click at [438, 28] on span "Share" at bounding box center [844, 25] width 25 height 14
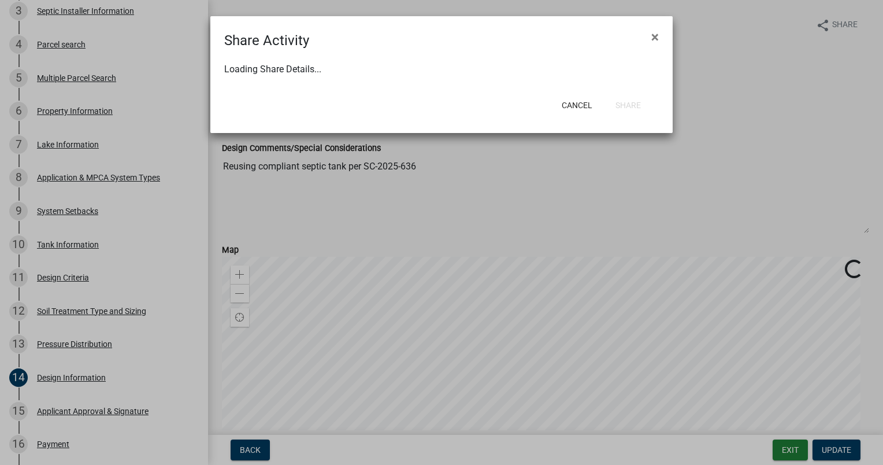
select select "1"
select select "0"
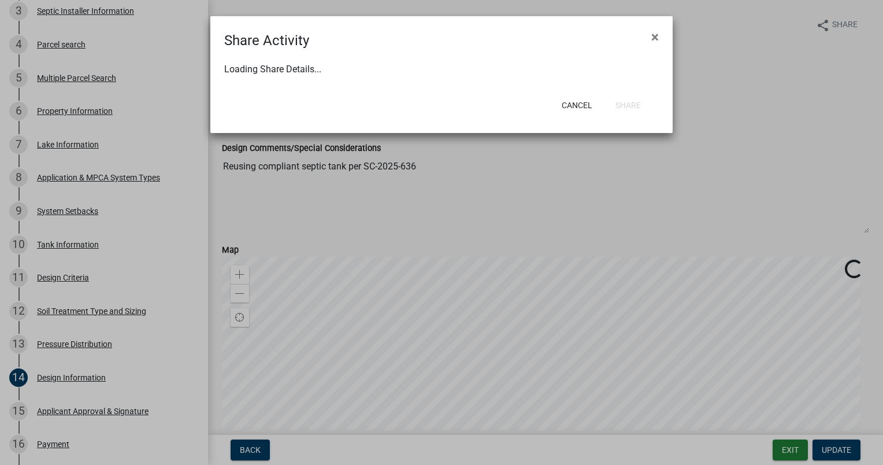
select select "0"
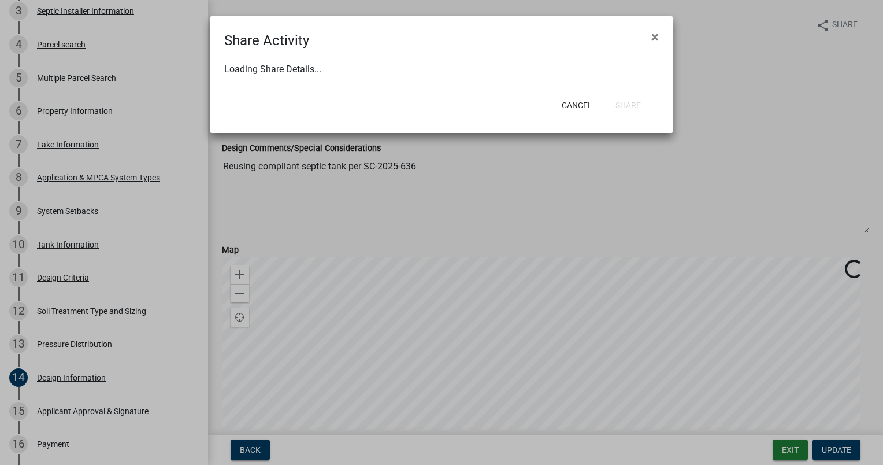
select select "0"
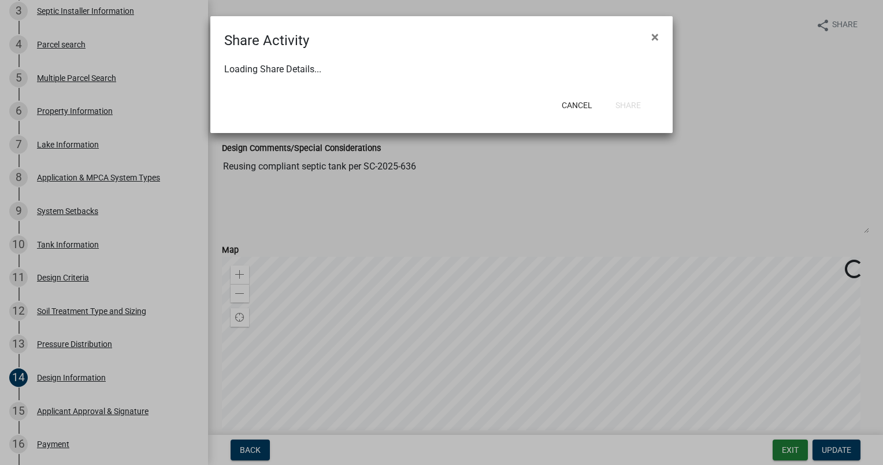
select select "0"
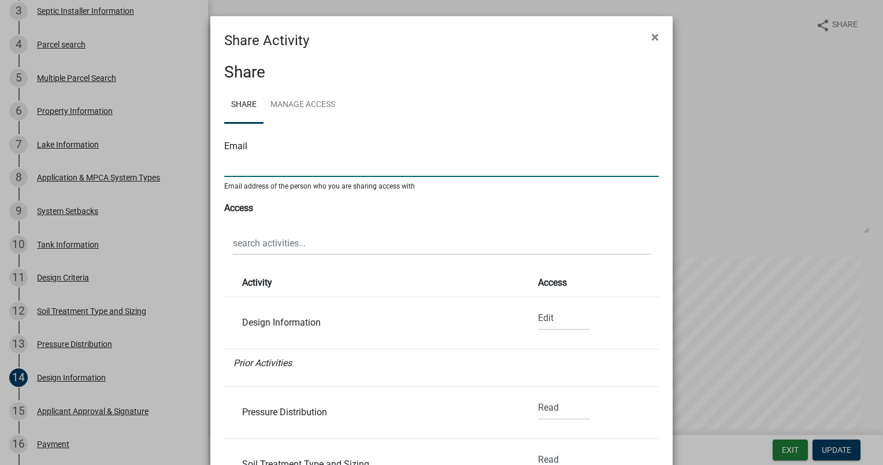
click at [316, 163] on input "text" at bounding box center [441, 165] width 435 height 24
type input "[EMAIL_ADDRESS][DOMAIN_NAME]"
click at [438, 315] on select "None Read Edit" at bounding box center [564, 318] width 52 height 24
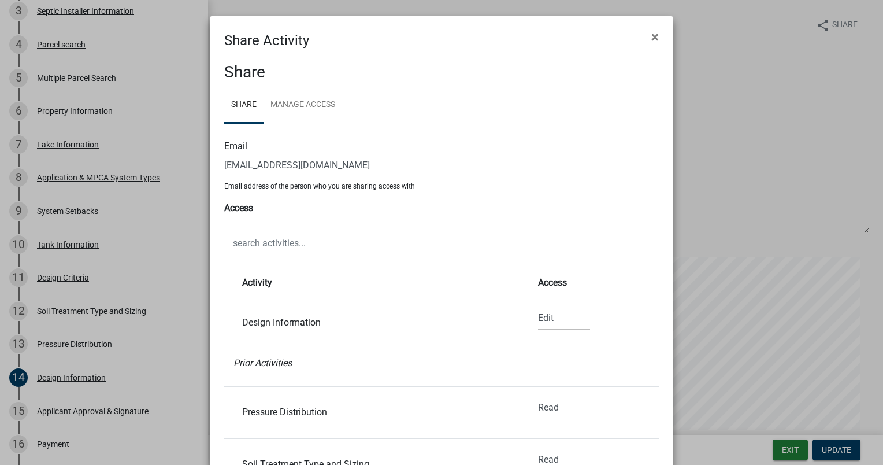
select select "0"
click at [438, 306] on select "None Read Edit" at bounding box center [564, 318] width 52 height 24
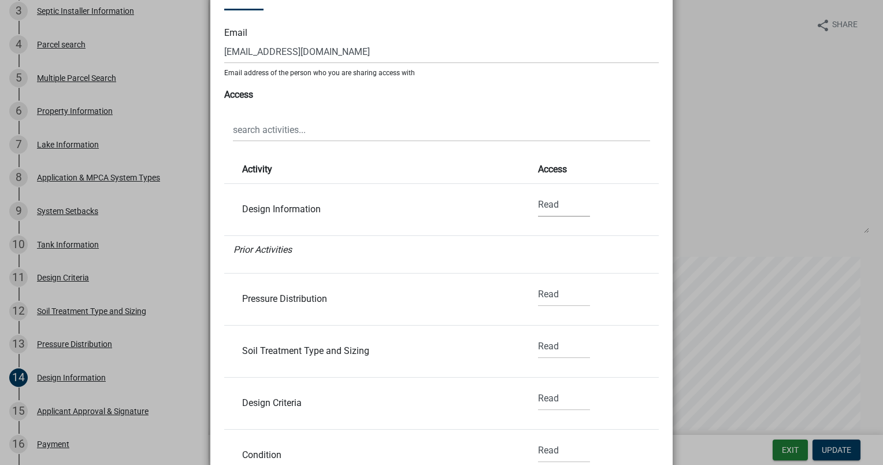
scroll to position [219, 0]
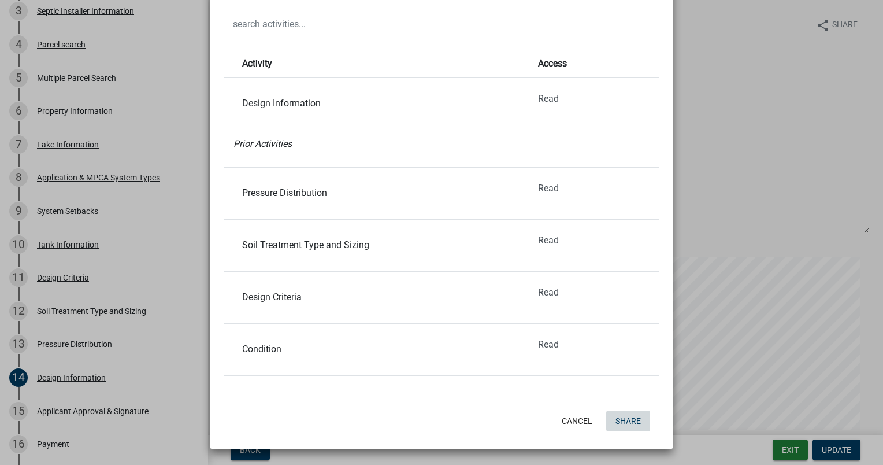
click at [438, 419] on button "Share" at bounding box center [628, 420] width 44 height 21
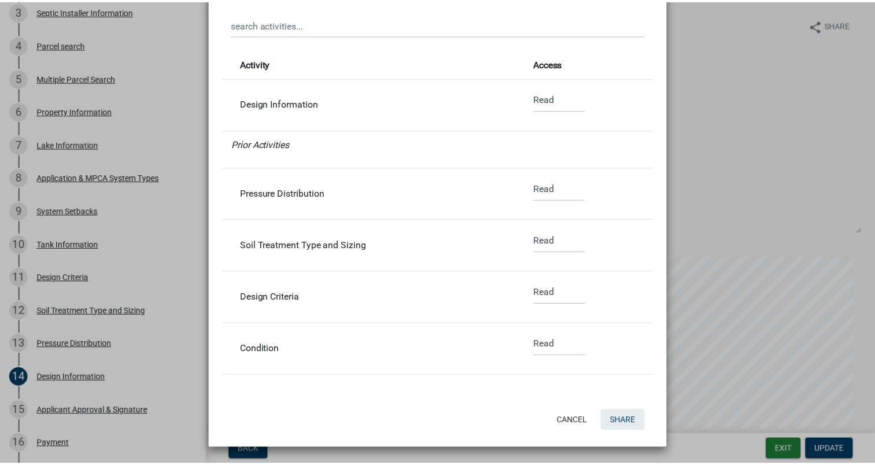
scroll to position [0, 0]
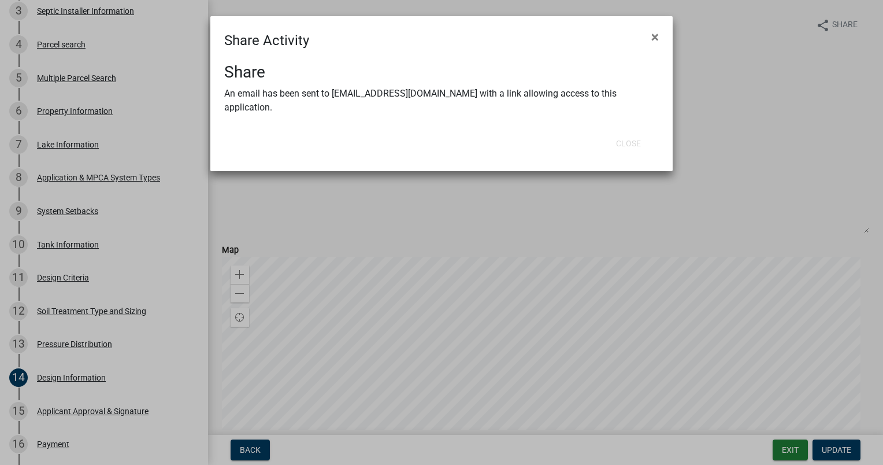
click at [438, 123] on ngb-modal-window "Share Activity × Share An email has been sent to [EMAIL_ADDRESS][DOMAIN_NAME] w…" at bounding box center [441, 232] width 883 height 465
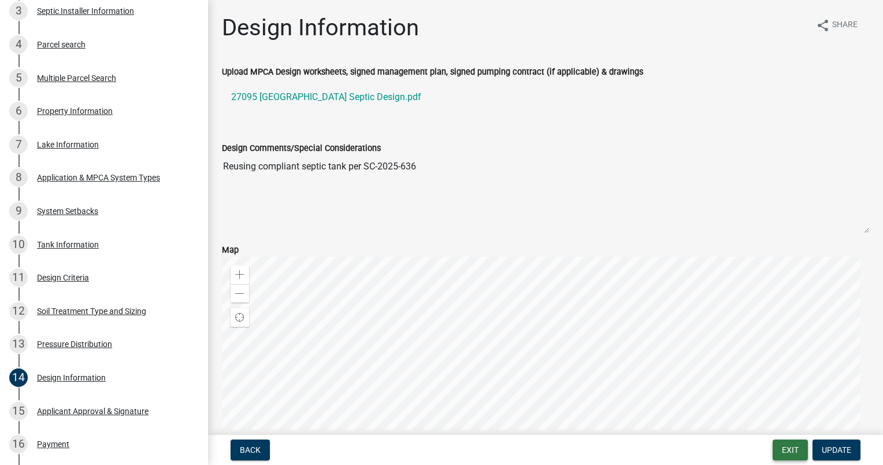
click at [438, 444] on button "Exit" at bounding box center [790, 449] width 35 height 21
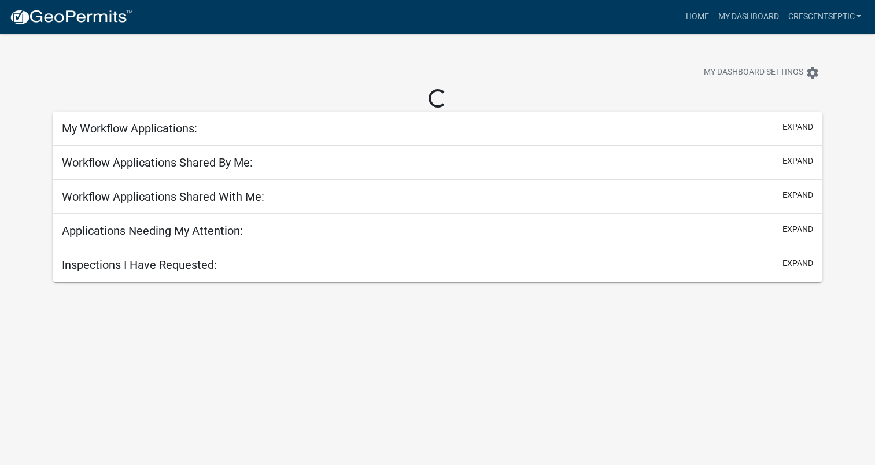
select select "3: 100"
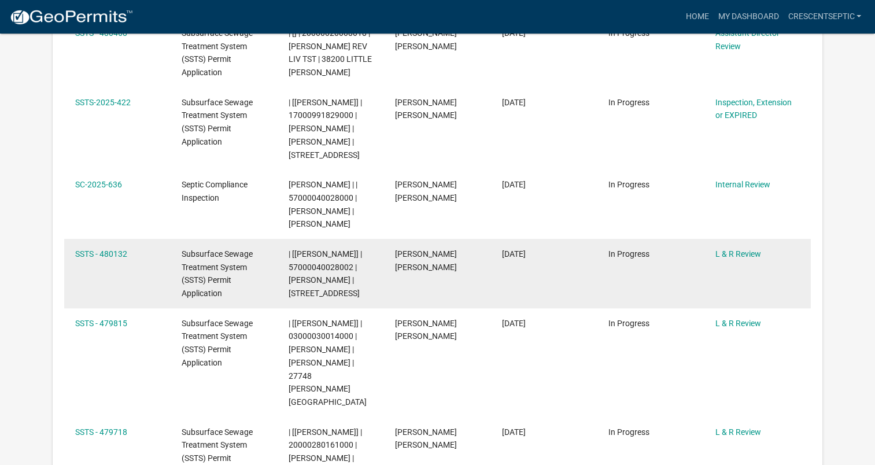
scroll to position [269, 0]
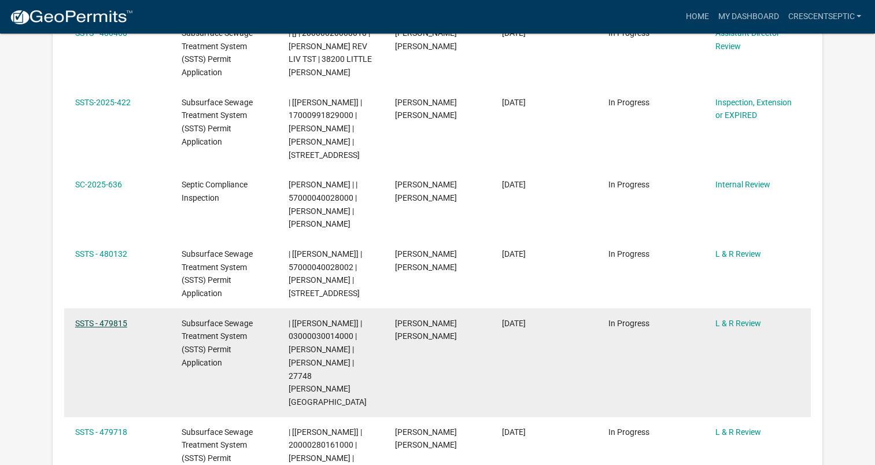
click at [120, 321] on link "SSTS - 479815" at bounding box center [101, 322] width 52 height 9
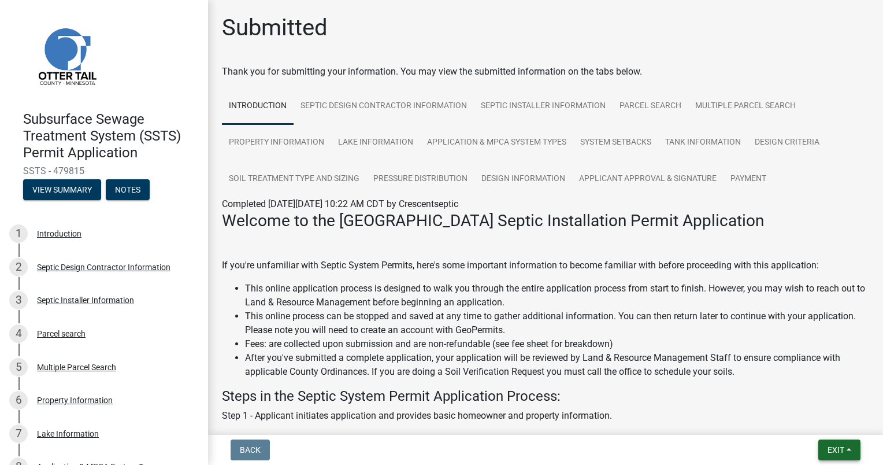
click at [438, 449] on span "Exit" at bounding box center [836, 449] width 17 height 9
drag, startPoint x: 509, startPoint y: 294, endPoint x: 469, endPoint y: 254, distance: 56.0
click at [438, 294] on li "This online application process is designed to walk you through the entire appl…" at bounding box center [557, 295] width 624 height 28
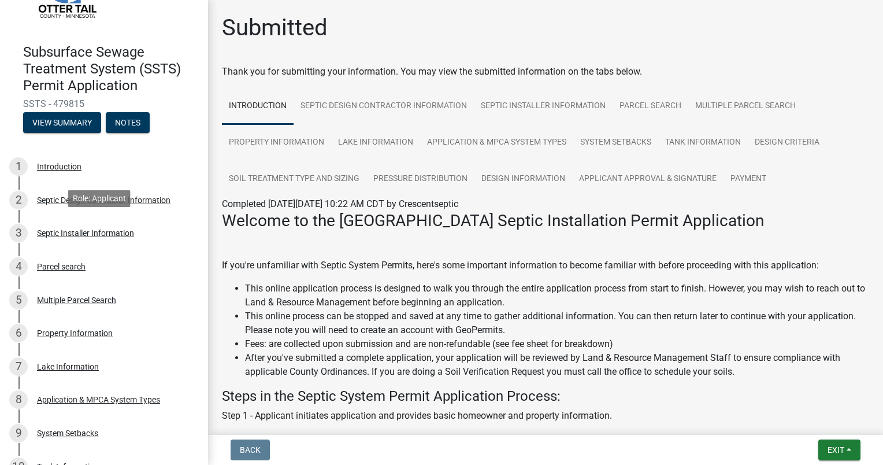
scroll to position [347, 0]
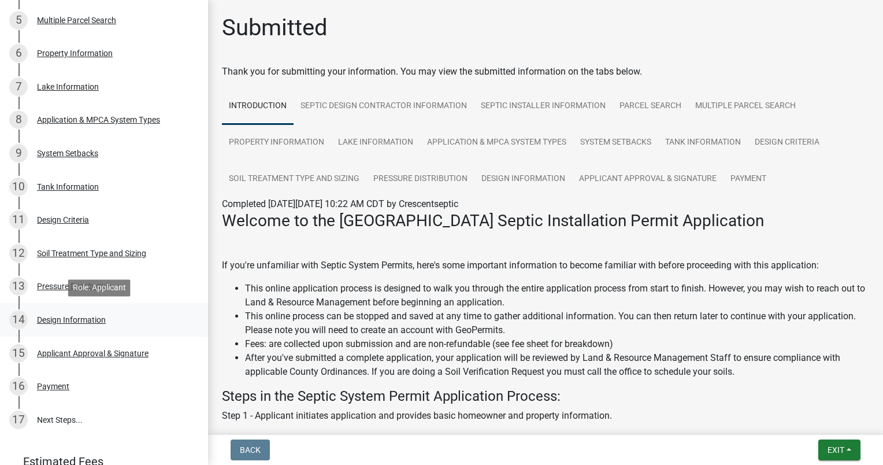
click at [88, 320] on div "Design Information" at bounding box center [71, 320] width 69 height 8
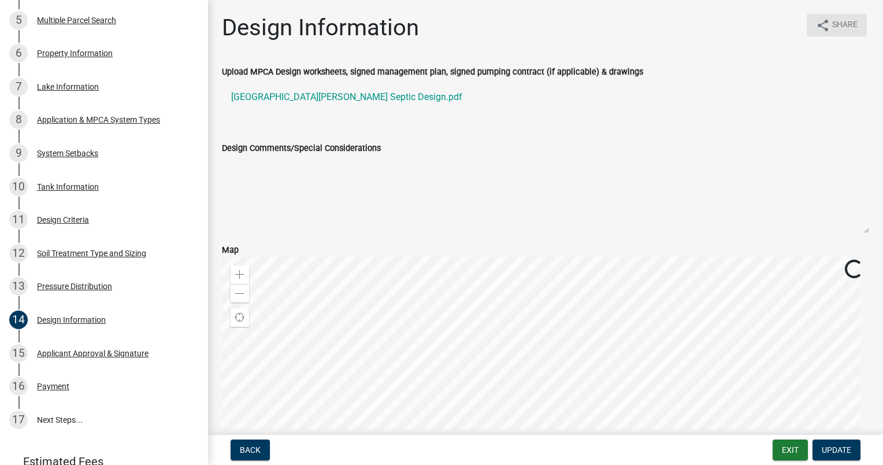
click at [438, 23] on icon "share" at bounding box center [823, 25] width 14 height 14
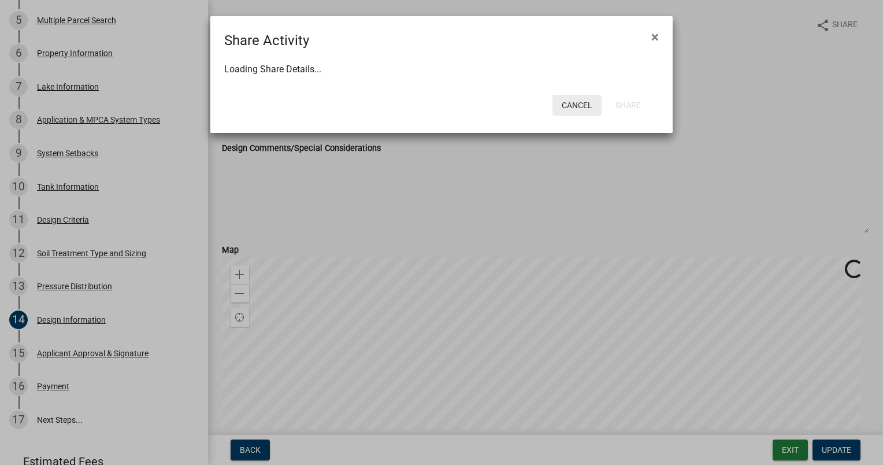
select select "1"
select select "0"
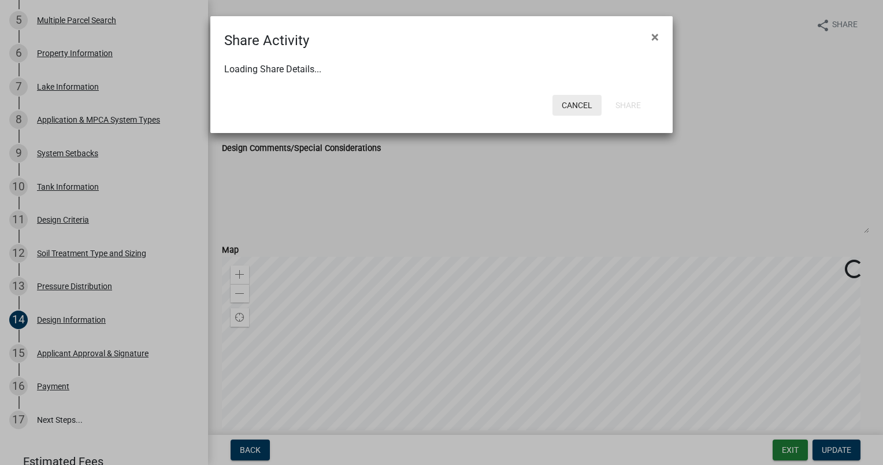
select select "0"
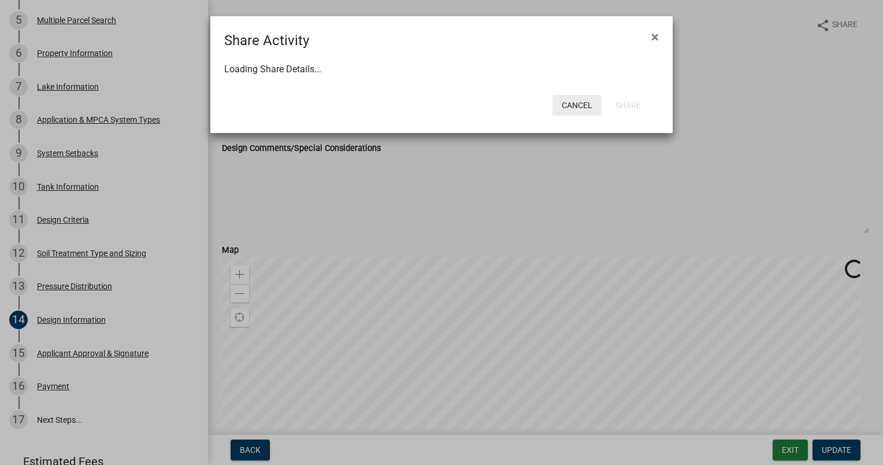
select select "0"
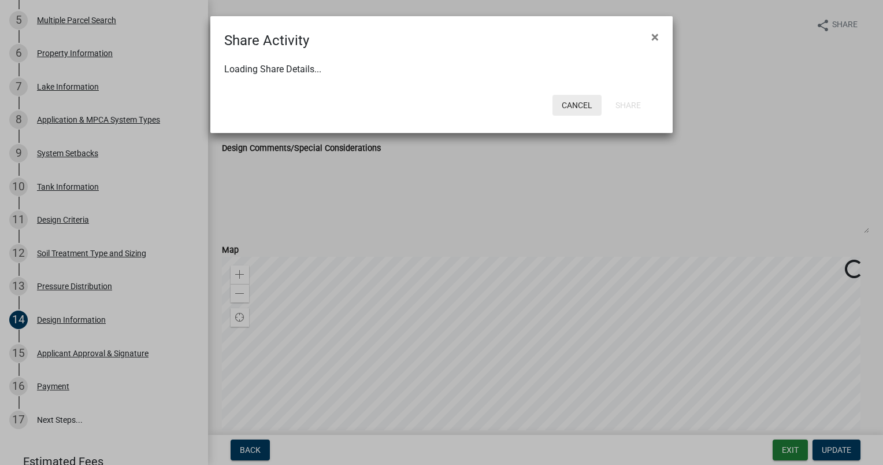
select select "0"
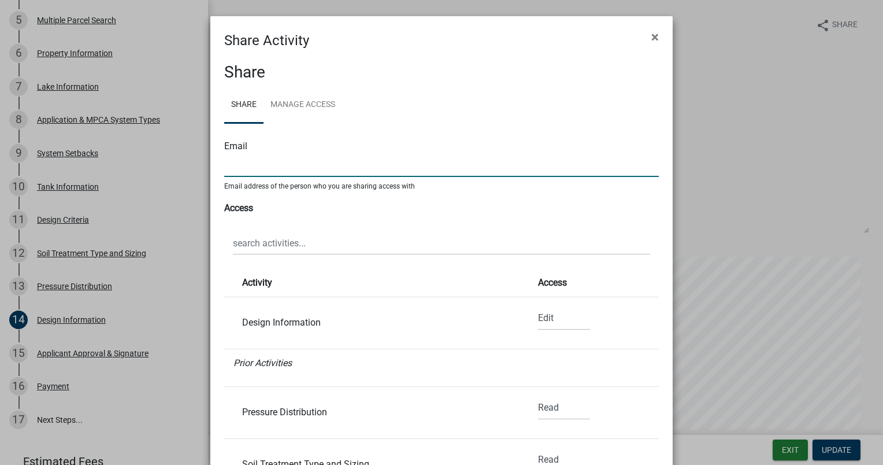
click at [285, 171] on input "text" at bounding box center [441, 165] width 435 height 24
type input "[EMAIL_ADDRESS][DOMAIN_NAME]"
click at [438, 318] on select "None Read Edit" at bounding box center [564, 318] width 52 height 24
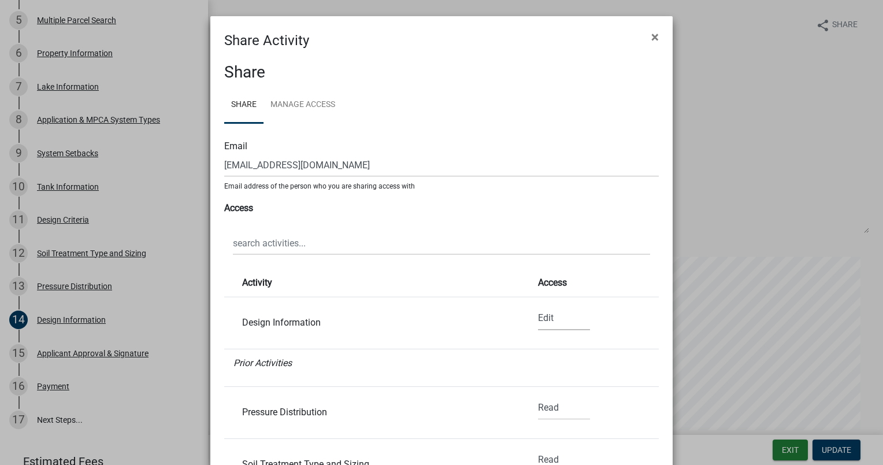
select select "0"
click at [438, 306] on select "None Read Edit" at bounding box center [564, 318] width 52 height 24
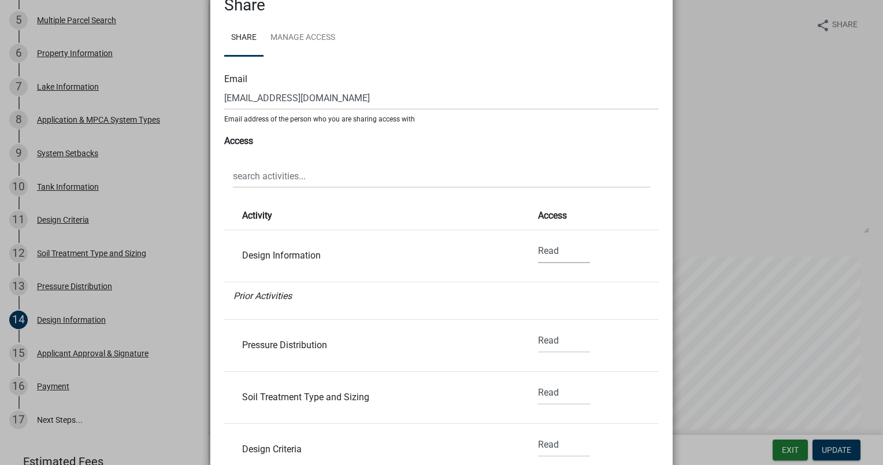
scroll to position [219, 0]
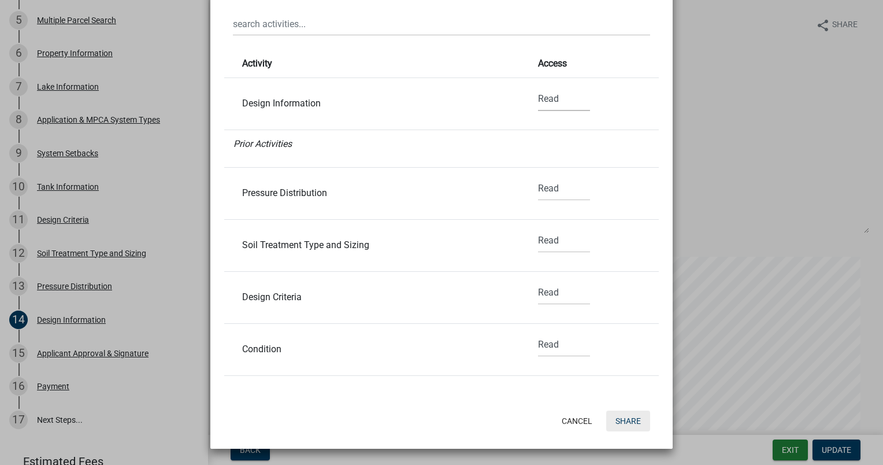
click at [438, 420] on button "Share" at bounding box center [628, 420] width 44 height 21
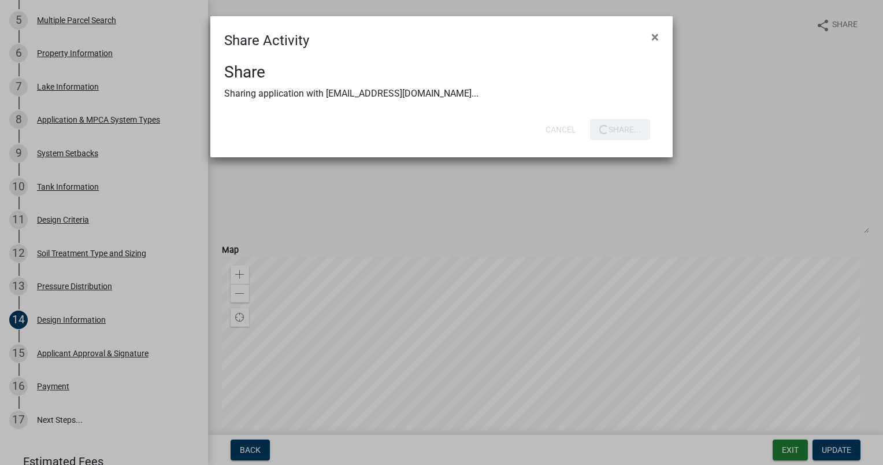
scroll to position [0, 0]
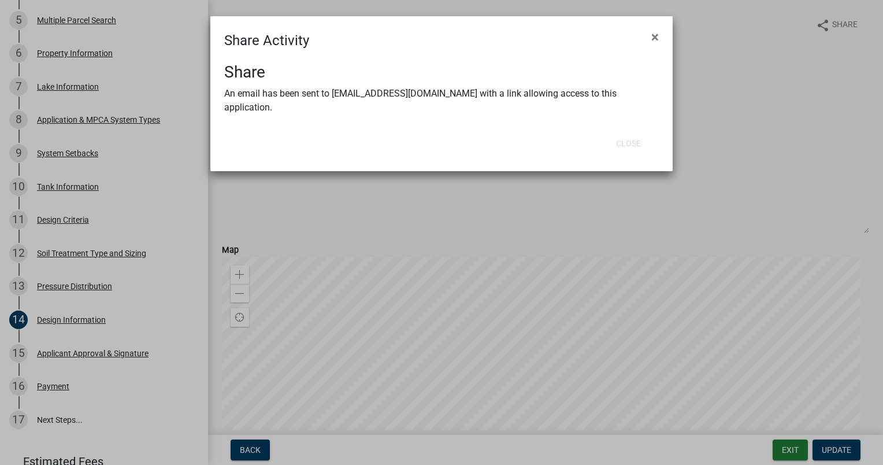
click at [438, 94] on ngb-modal-window "Share Activity × Share An email has been sent to [EMAIL_ADDRESS][DOMAIN_NAME] w…" at bounding box center [441, 232] width 883 height 465
